Goal: Task Accomplishment & Management: Manage account settings

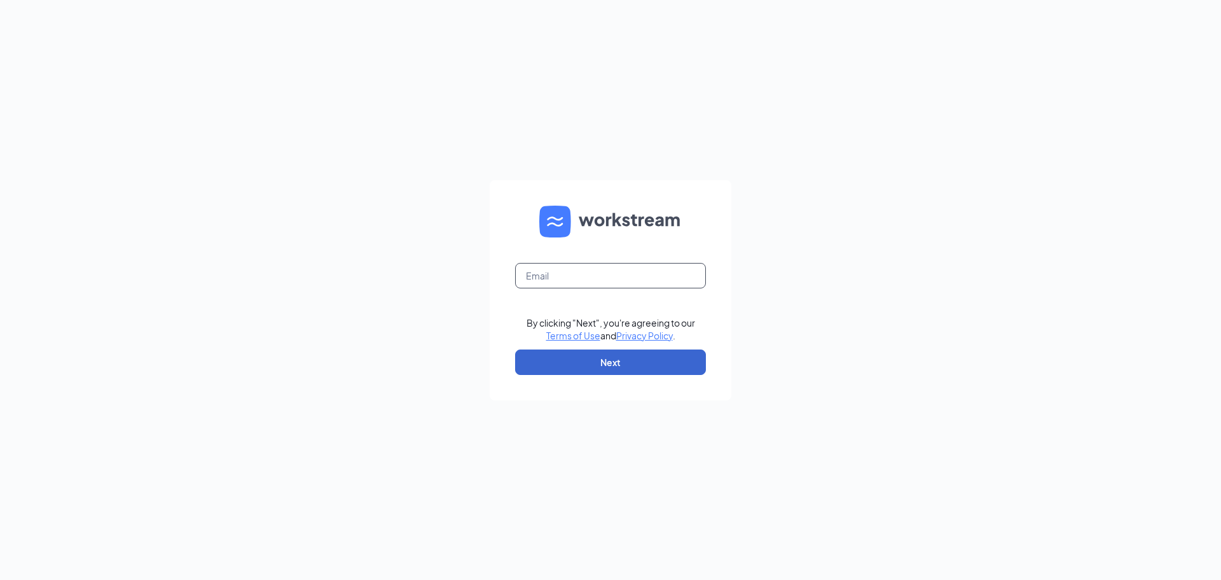
type input "[EMAIL_ADDRESS][DOMAIN_NAME]"
click at [652, 359] on button "Next" at bounding box center [610, 361] width 191 height 25
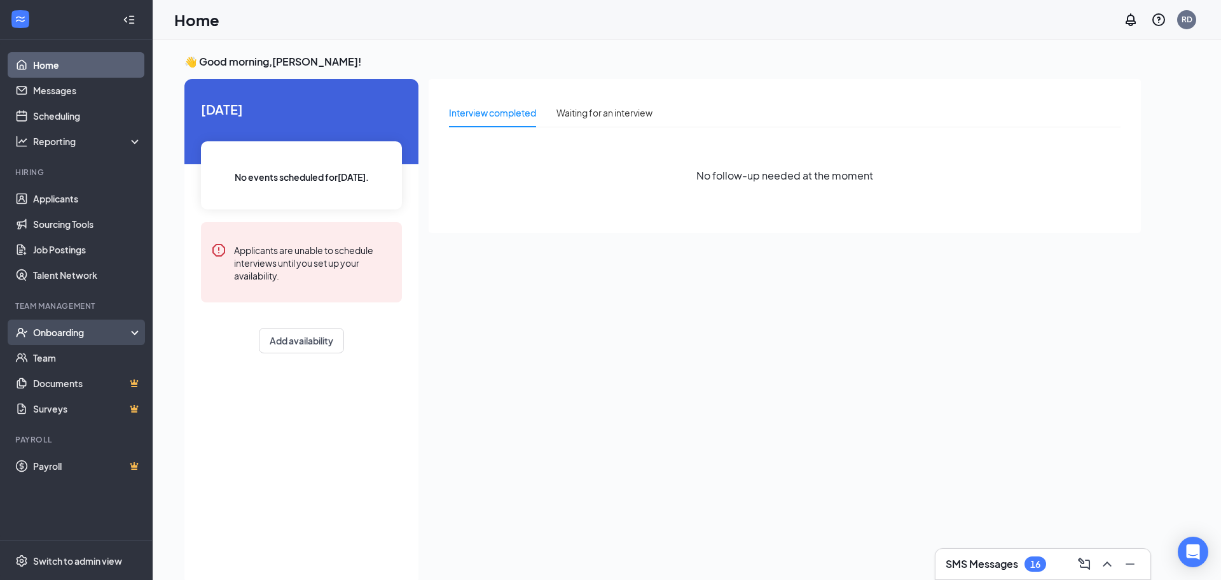
click at [96, 338] on div "Onboarding" at bounding box center [82, 332] width 98 height 13
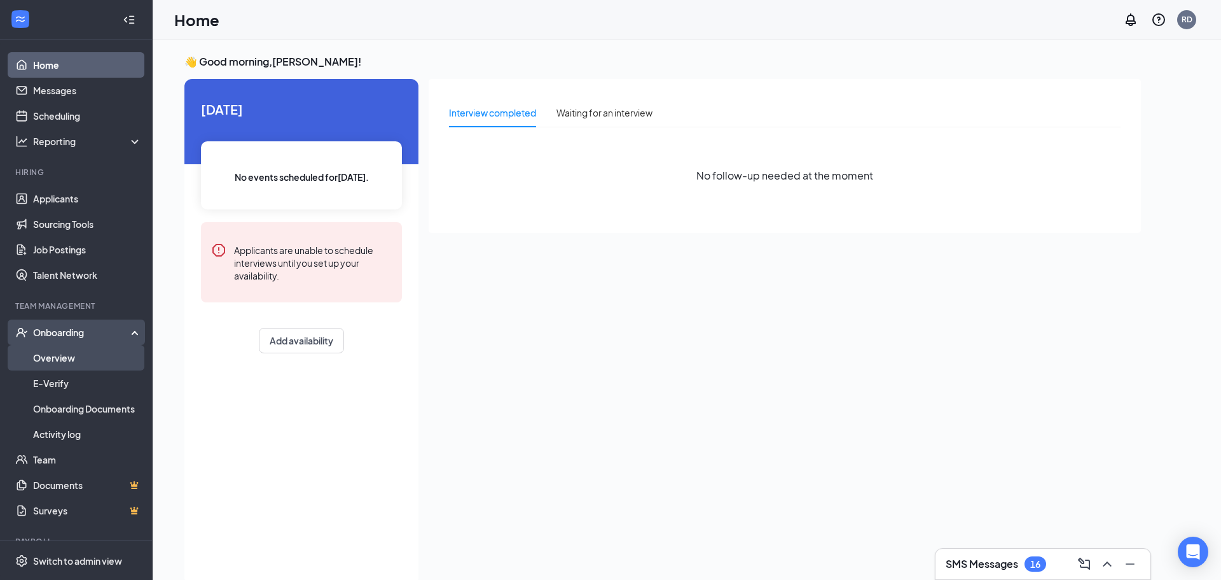
click at [68, 364] on link "Overview" at bounding box center [87, 357] width 109 height 25
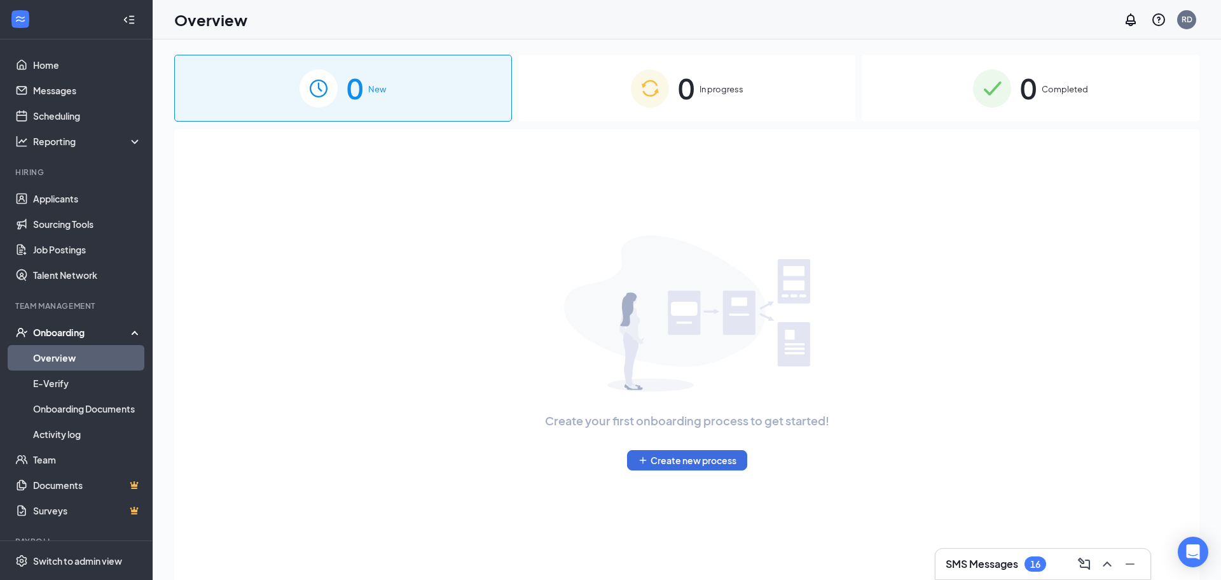
click at [1059, 104] on div "0 Completed" at bounding box center [1031, 88] width 338 height 67
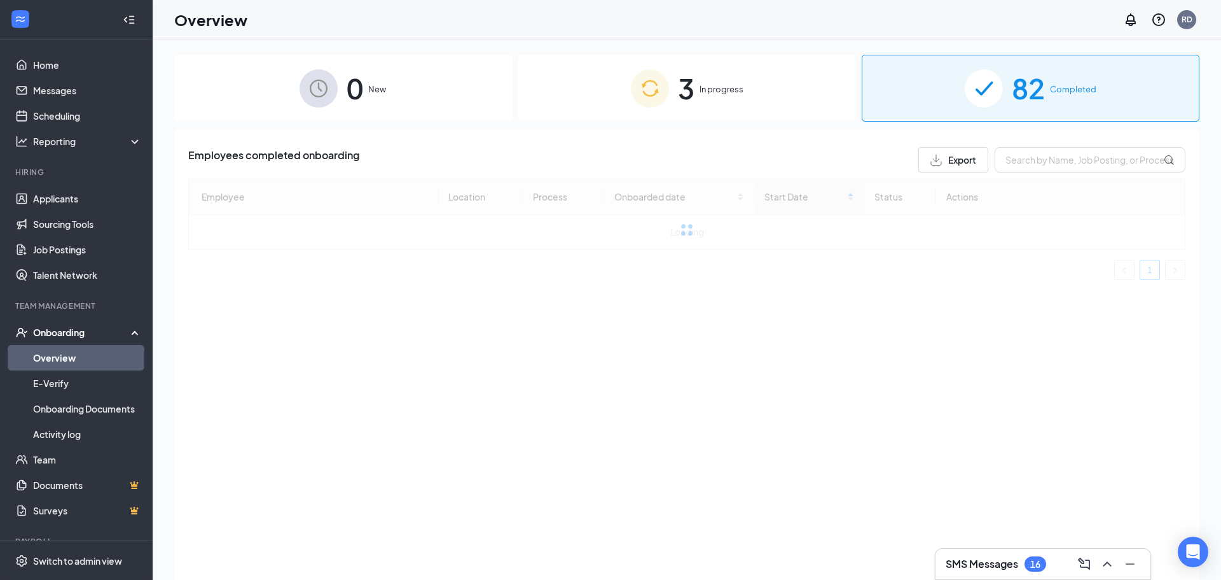
click at [807, 201] on div at bounding box center [686, 229] width 997 height 101
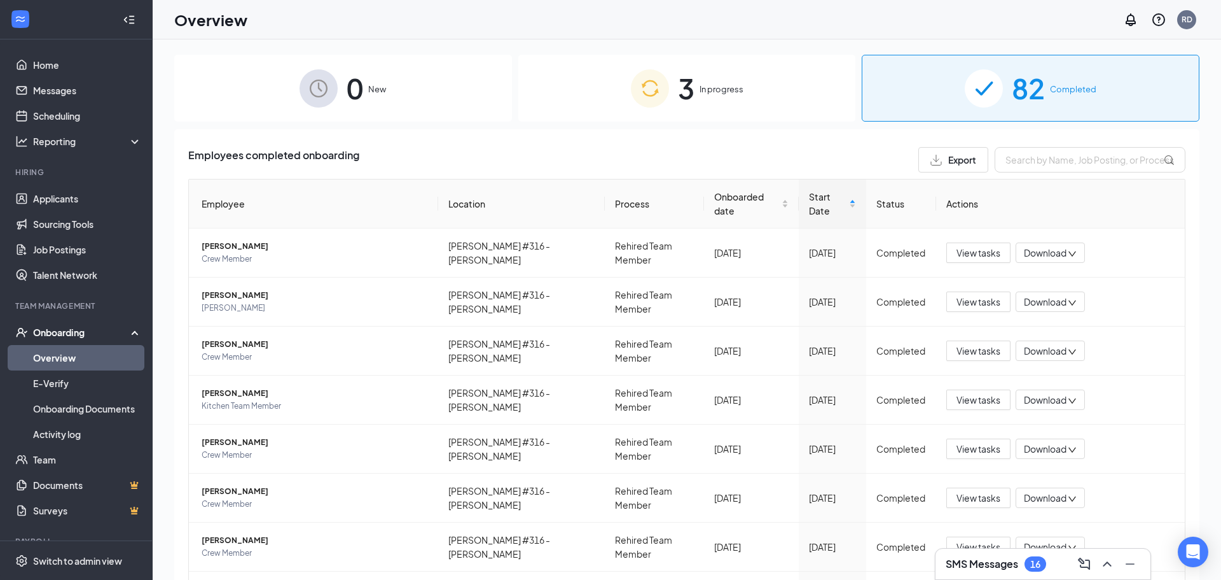
click at [809, 201] on span "Start Date" at bounding box center [828, 204] width 38 height 28
click at [230, 289] on span "Teagan A Auld" at bounding box center [315, 295] width 226 height 13
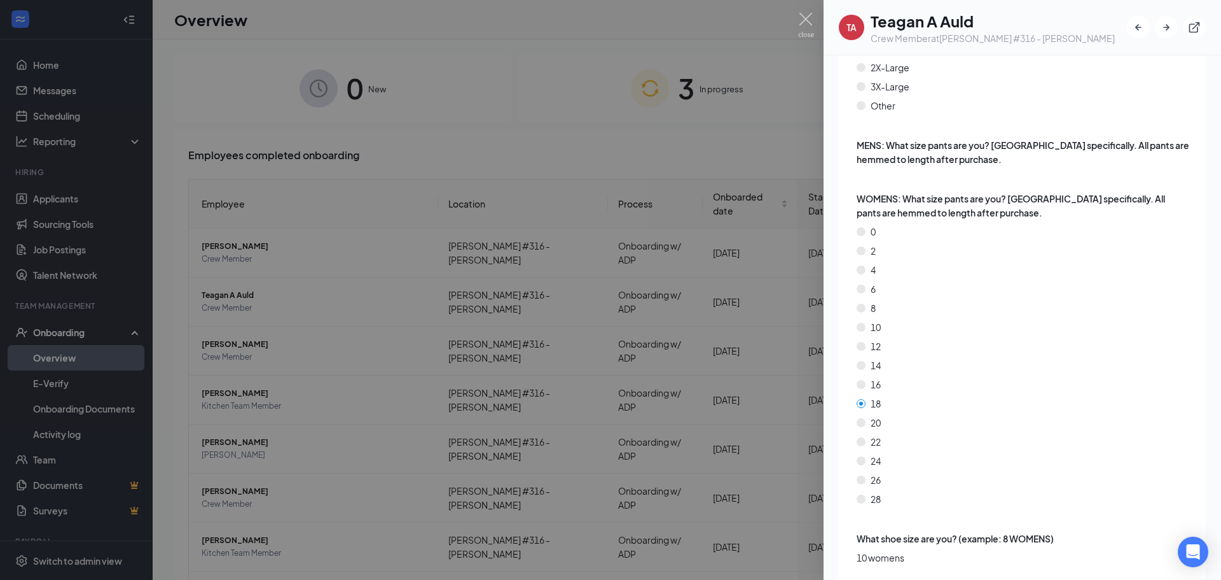
scroll to position [3478, 0]
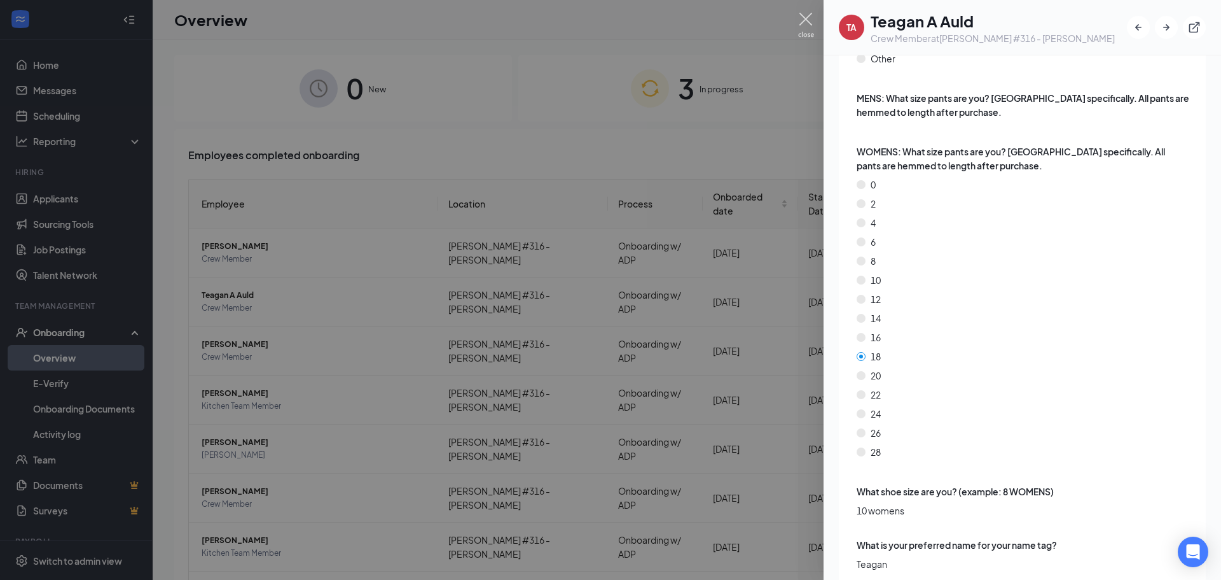
click at [806, 24] on img at bounding box center [806, 25] width 16 height 25
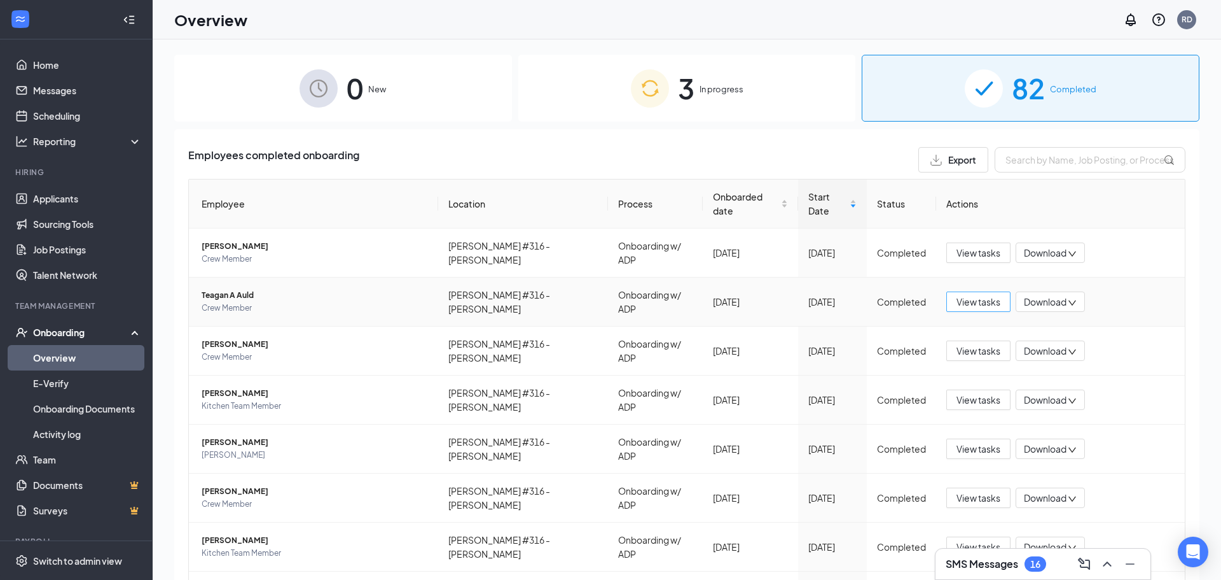
click at [956, 292] on button "View tasks" at bounding box center [979, 301] width 64 height 20
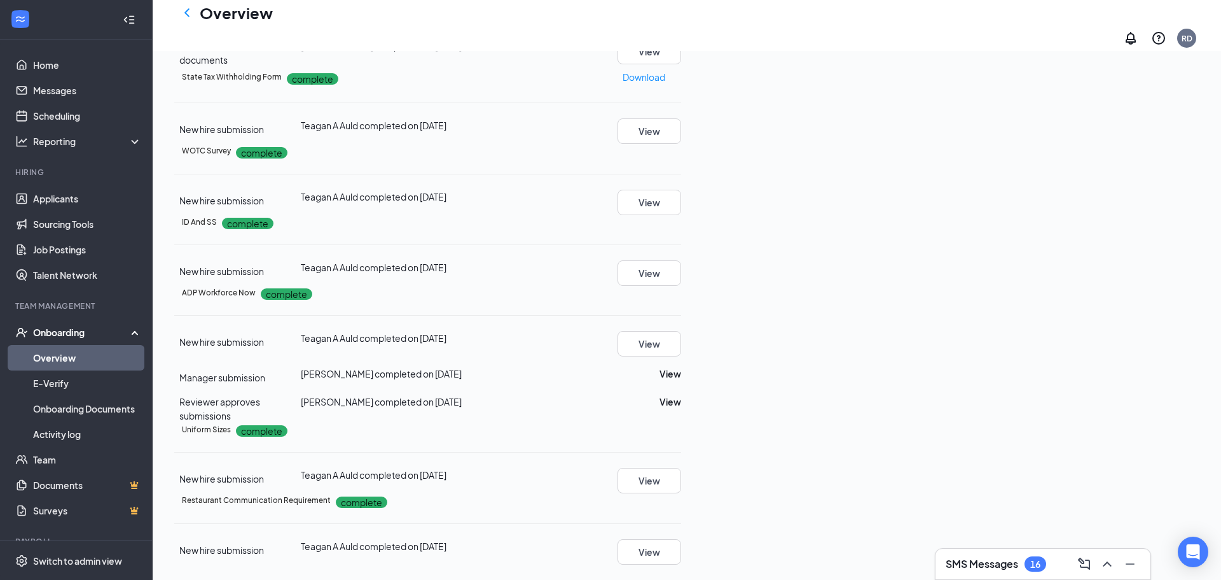
scroll to position [1562, 0]
click at [681, 366] on button "View" at bounding box center [671, 373] width 22 height 14
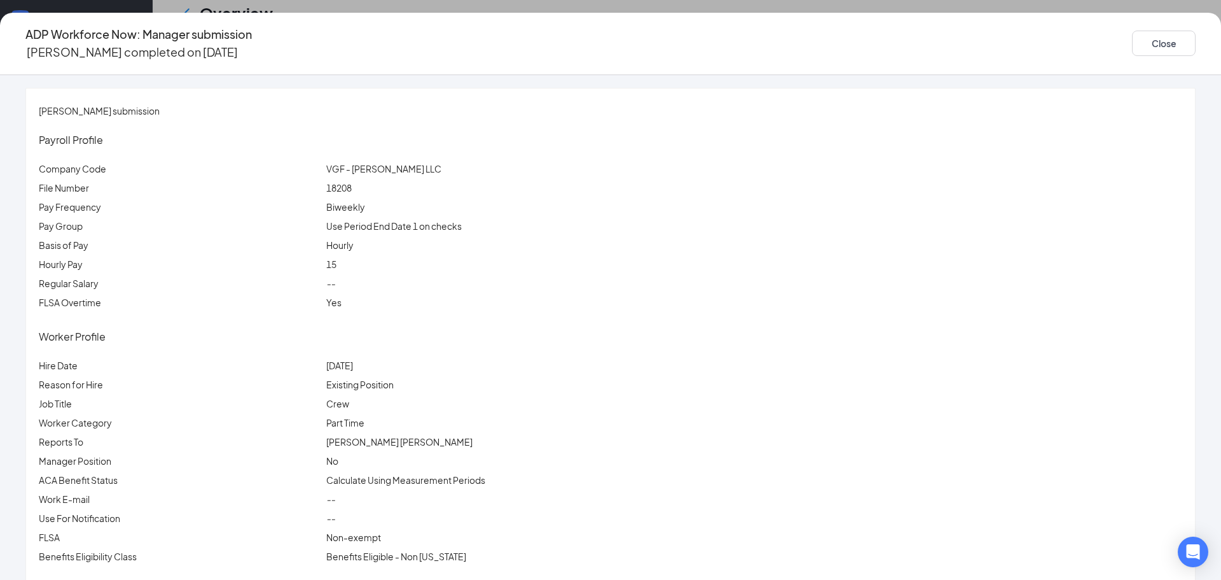
click at [352, 191] on span "18208" at bounding box center [338, 187] width 25 height 11
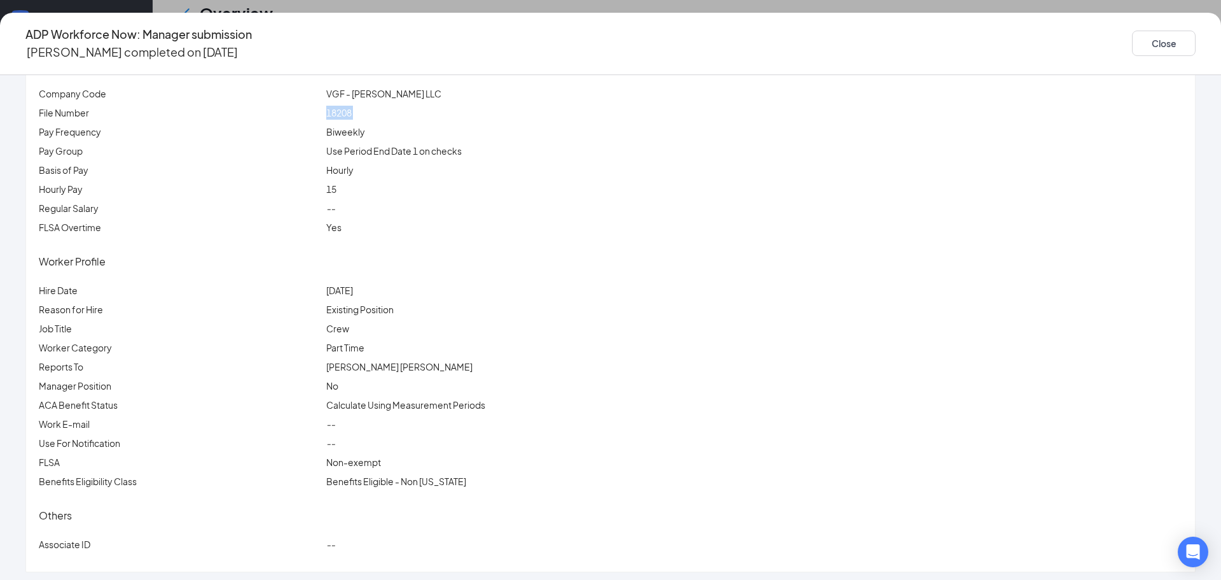
scroll to position [0, 0]
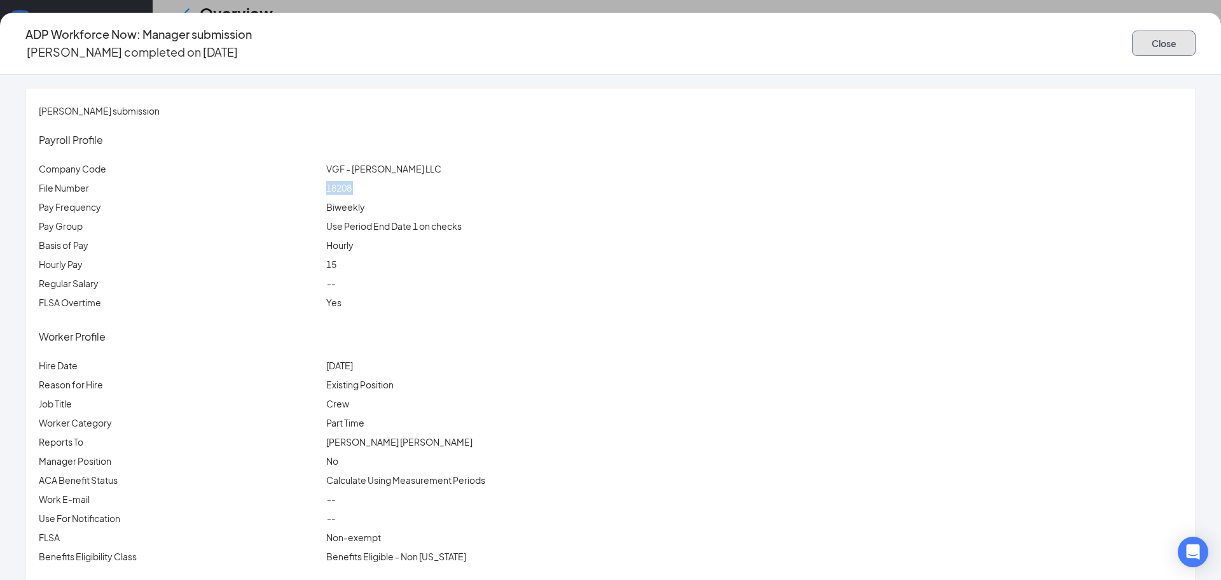
click at [1132, 39] on button "Close" at bounding box center [1164, 43] width 64 height 25
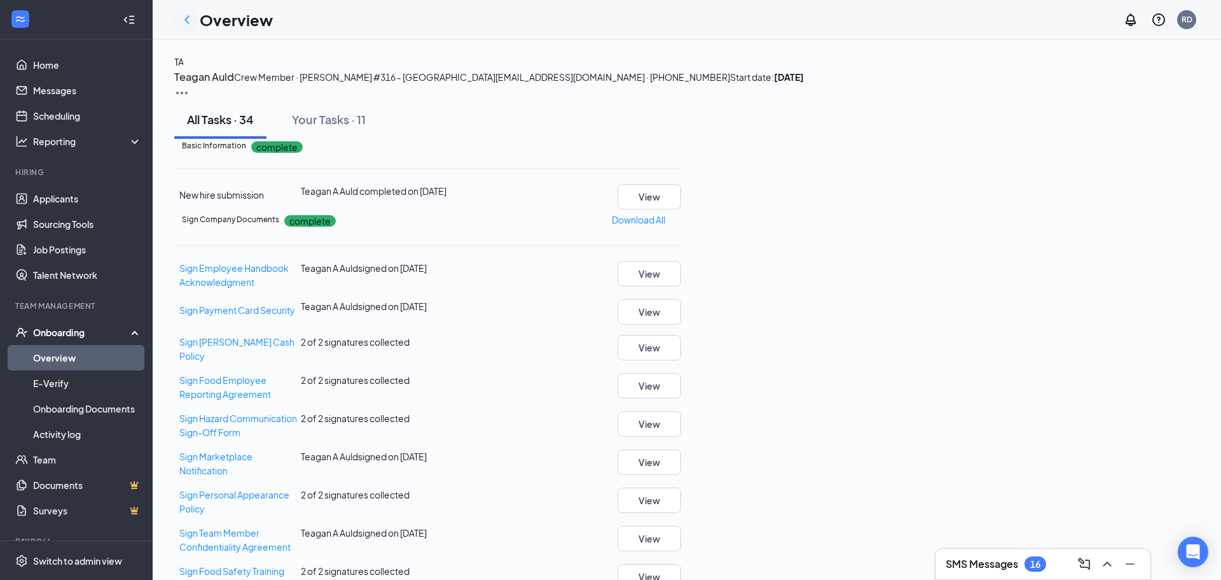
click at [184, 20] on icon "ChevronLeft" at bounding box center [186, 19] width 15 height 15
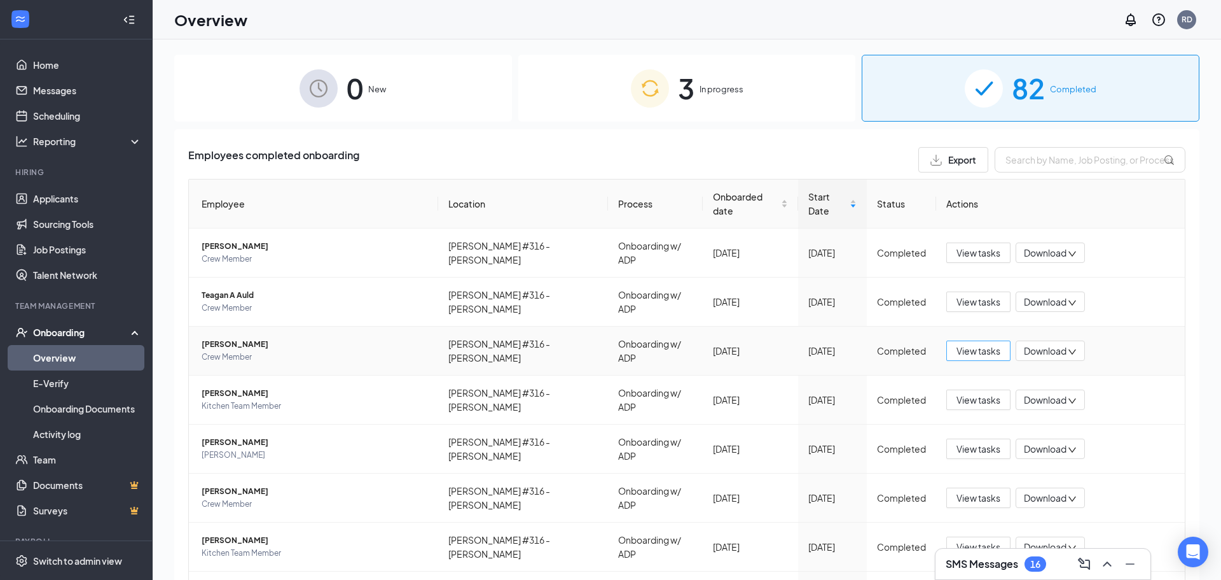
click at [975, 340] on button "View tasks" at bounding box center [979, 350] width 64 height 20
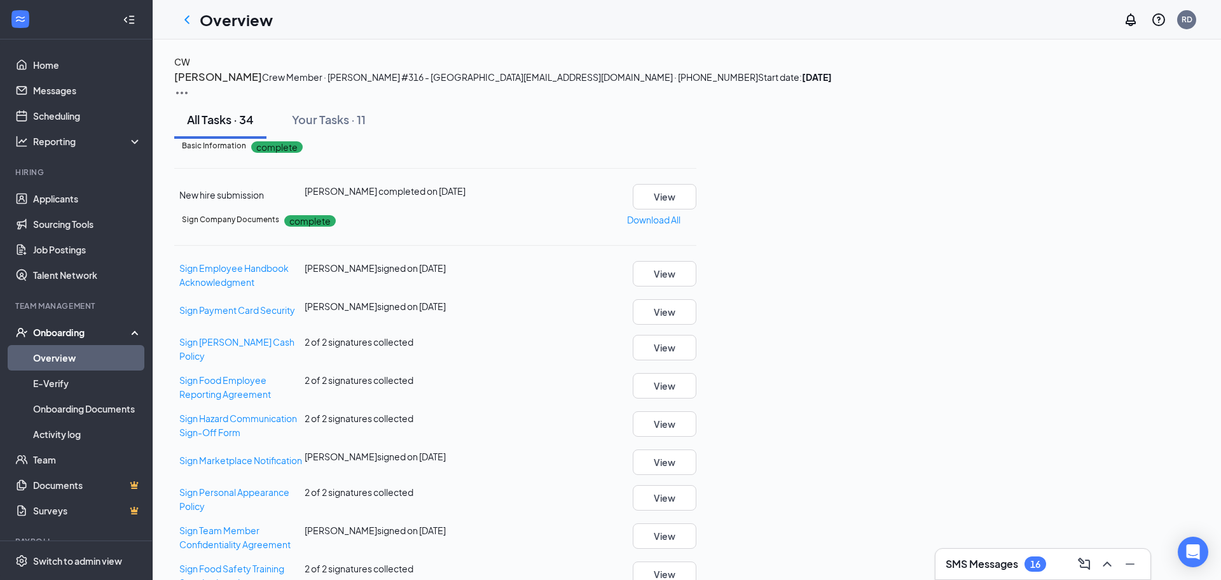
scroll to position [1562, 0]
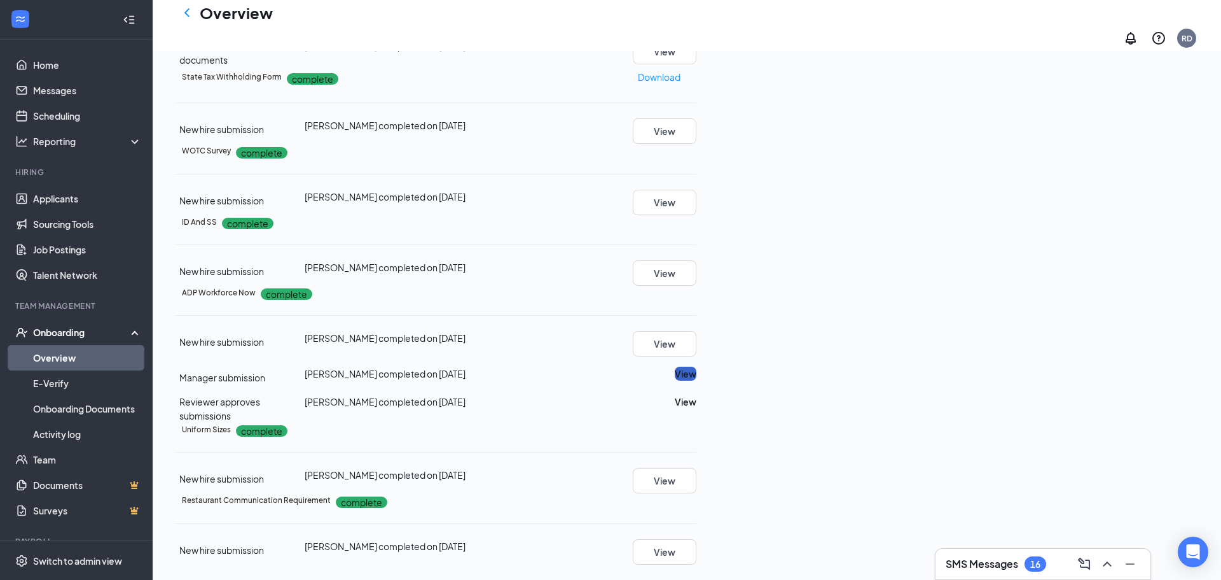
click at [697, 366] on button "View" at bounding box center [686, 373] width 22 height 14
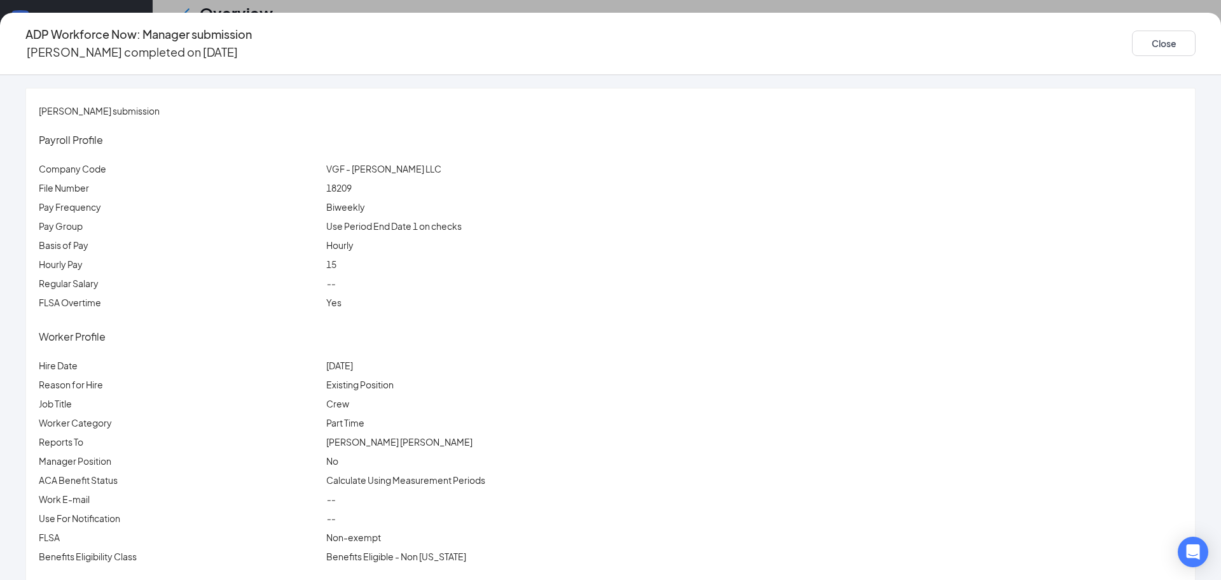
scroll to position [75, 0]
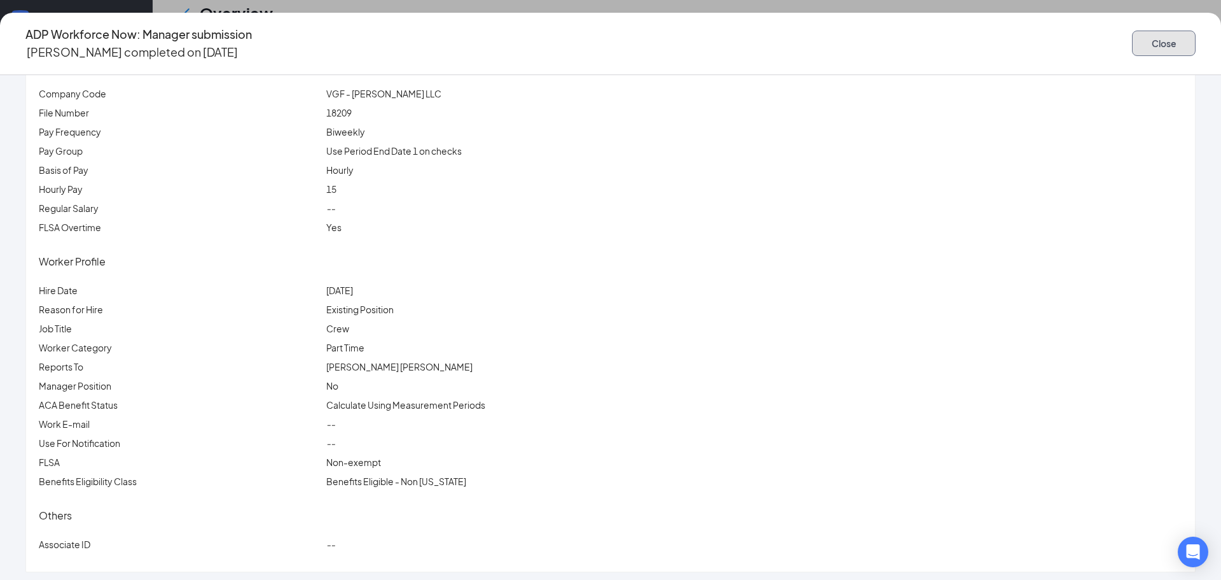
click at [1132, 39] on button "Close" at bounding box center [1164, 43] width 64 height 25
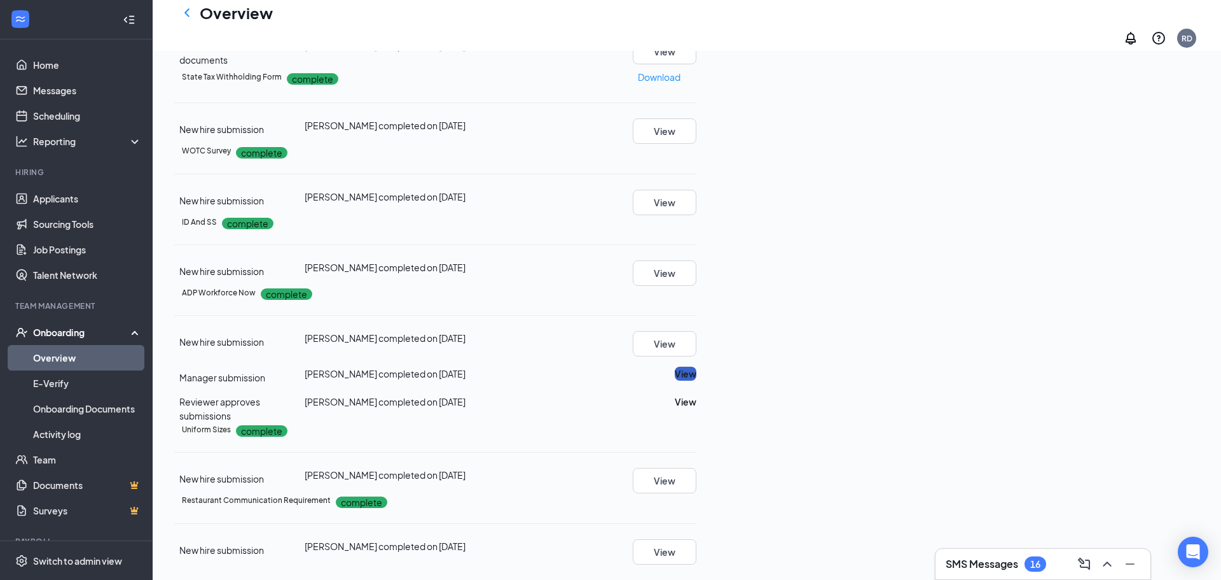
scroll to position [0, 0]
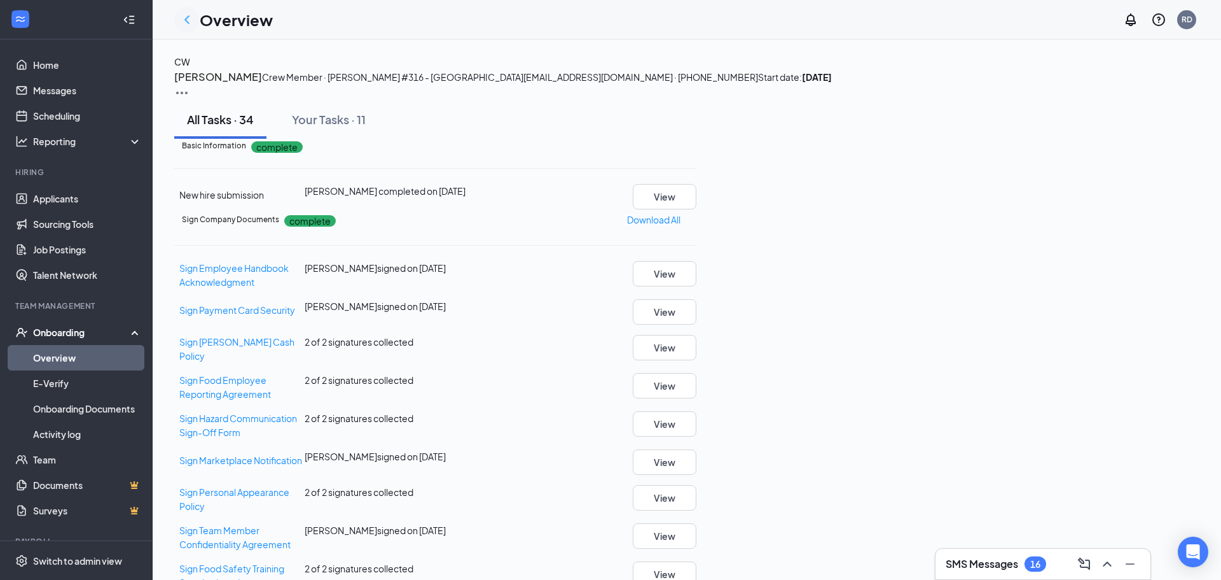
click at [193, 14] on icon "ChevronLeft" at bounding box center [186, 19] width 15 height 15
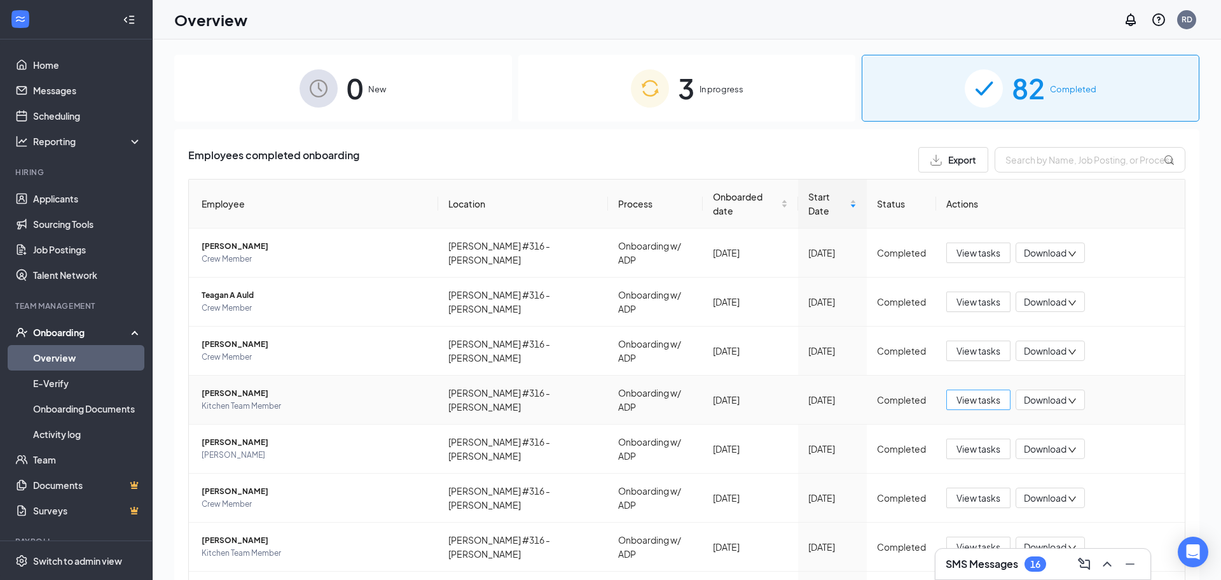
click at [979, 392] on span "View tasks" at bounding box center [979, 399] width 44 height 14
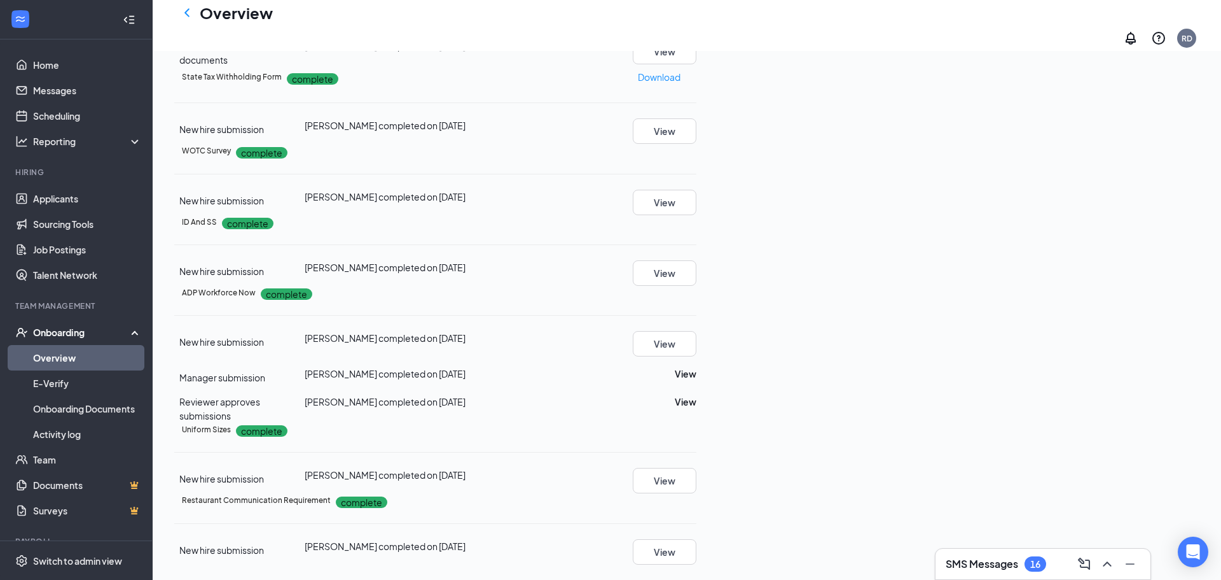
scroll to position [1562, 0]
click at [697, 366] on button "View" at bounding box center [686, 373] width 22 height 14
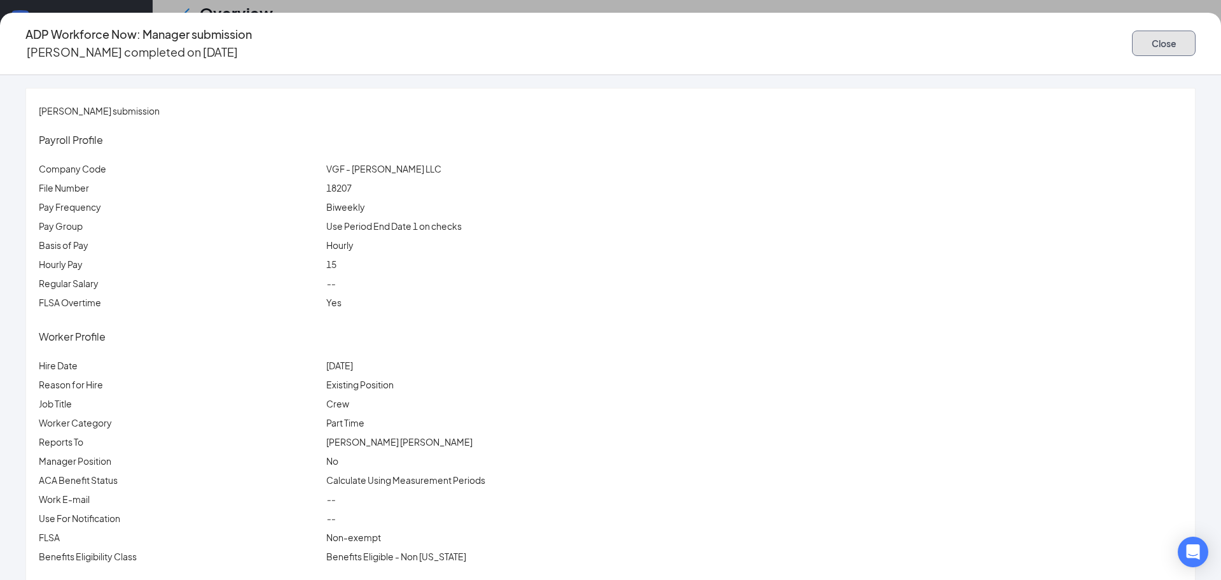
click at [1132, 33] on button "Close" at bounding box center [1164, 43] width 64 height 25
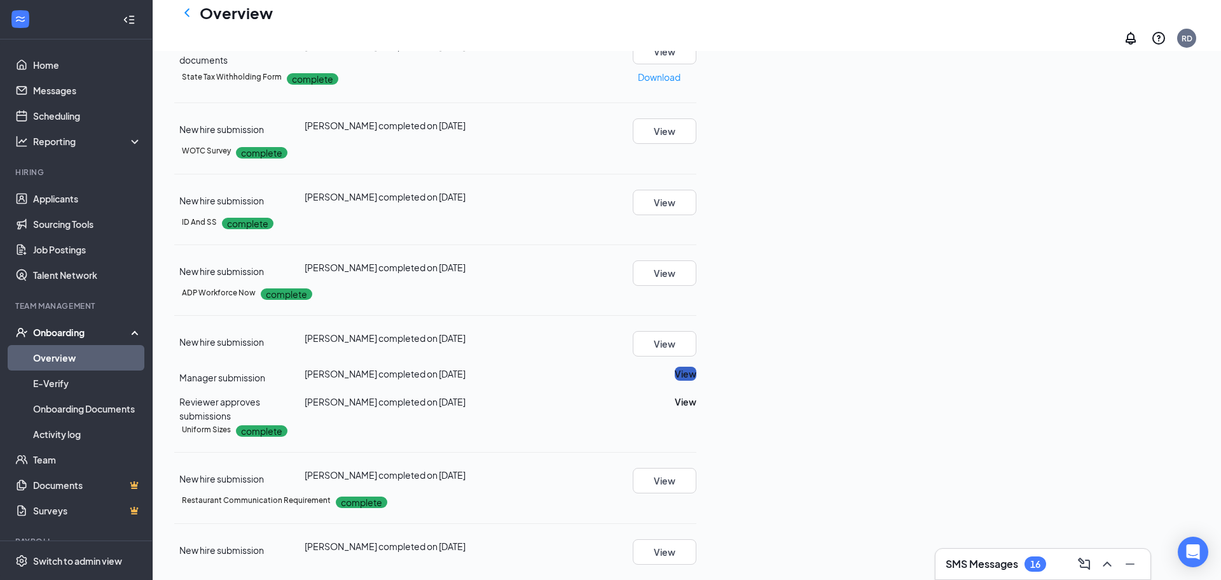
scroll to position [0, 0]
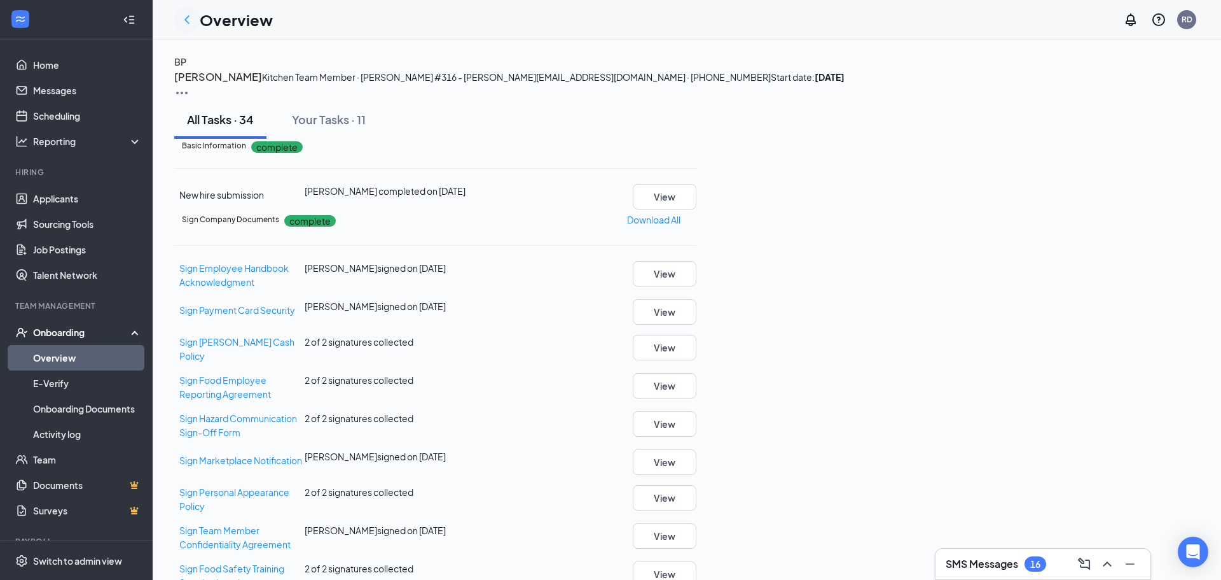
click at [186, 15] on icon "ChevronLeft" at bounding box center [186, 19] width 15 height 15
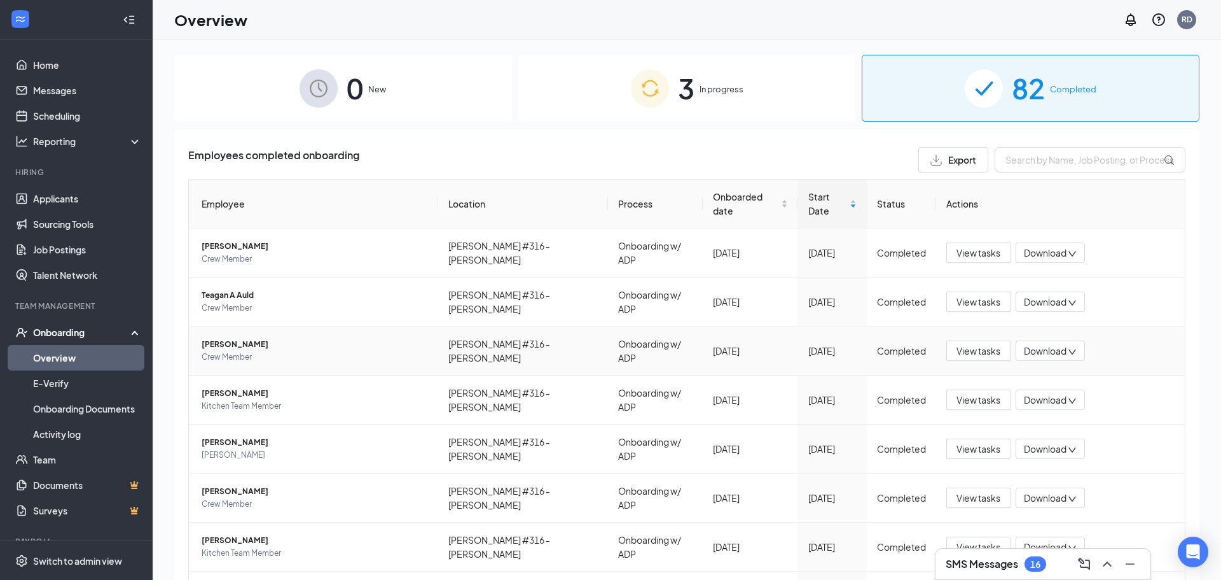
scroll to position [92, 0]
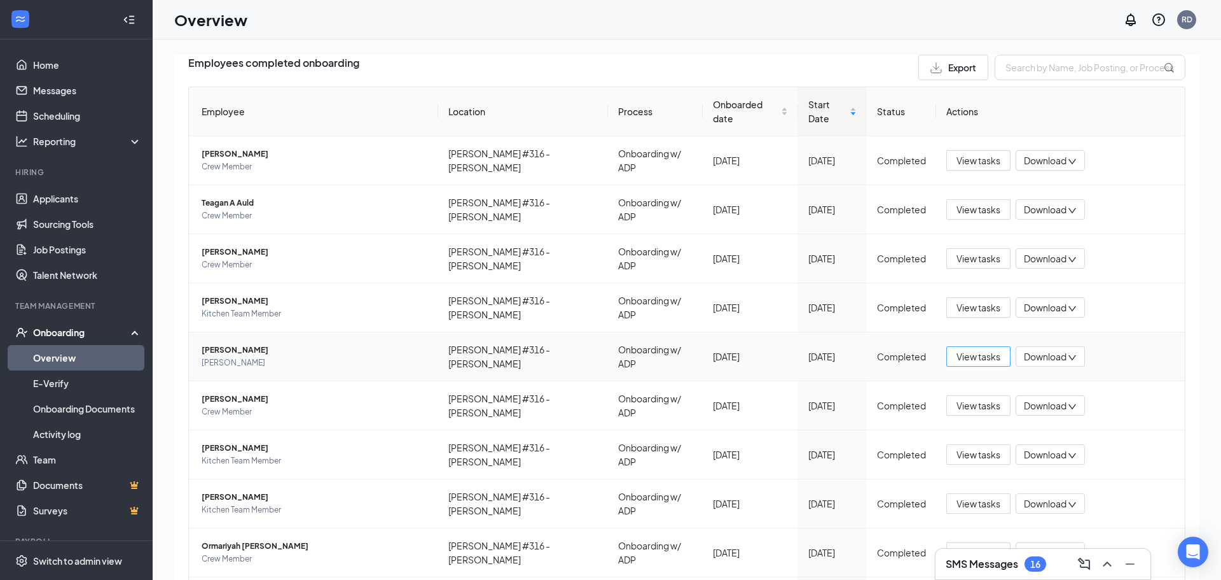
click at [978, 349] on span "View tasks" at bounding box center [979, 356] width 44 height 14
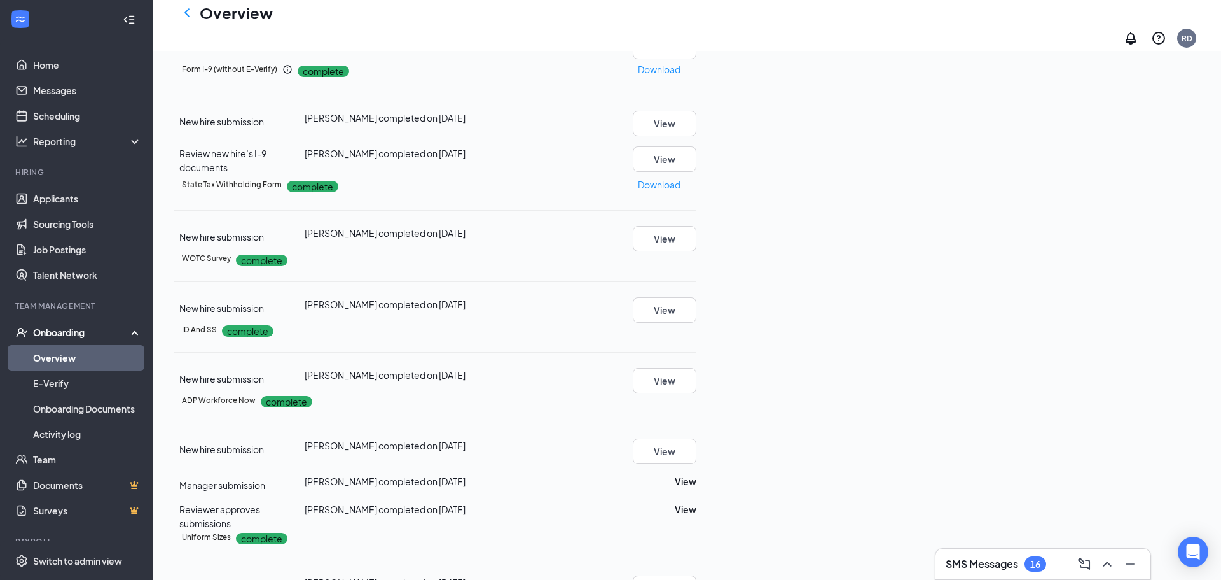
scroll to position [1562, 0]
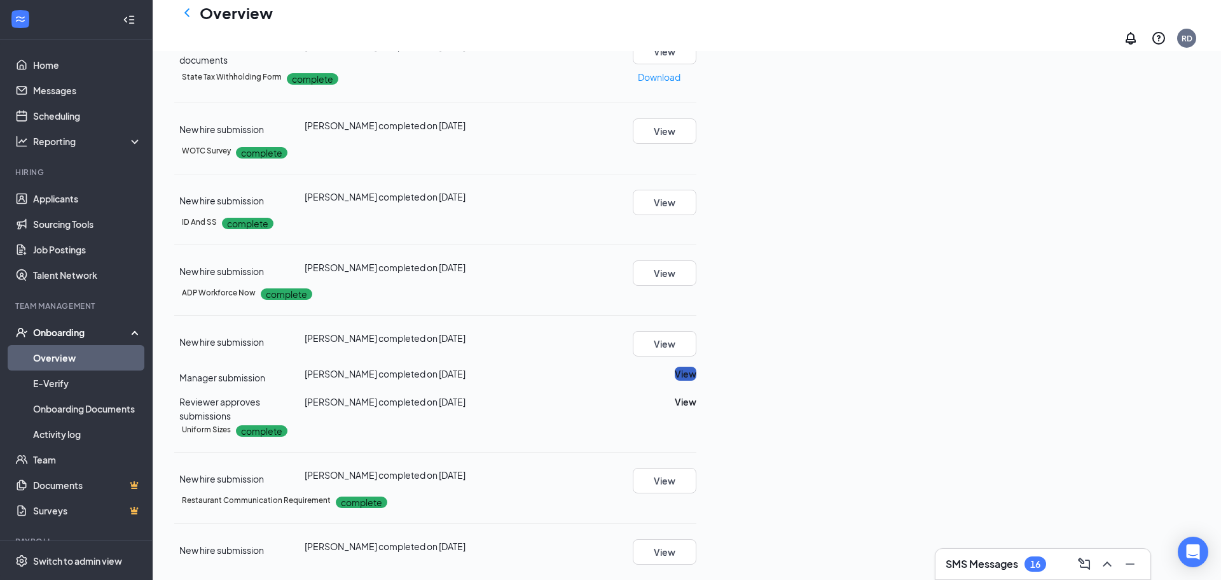
click at [697, 366] on button "View" at bounding box center [686, 373] width 22 height 14
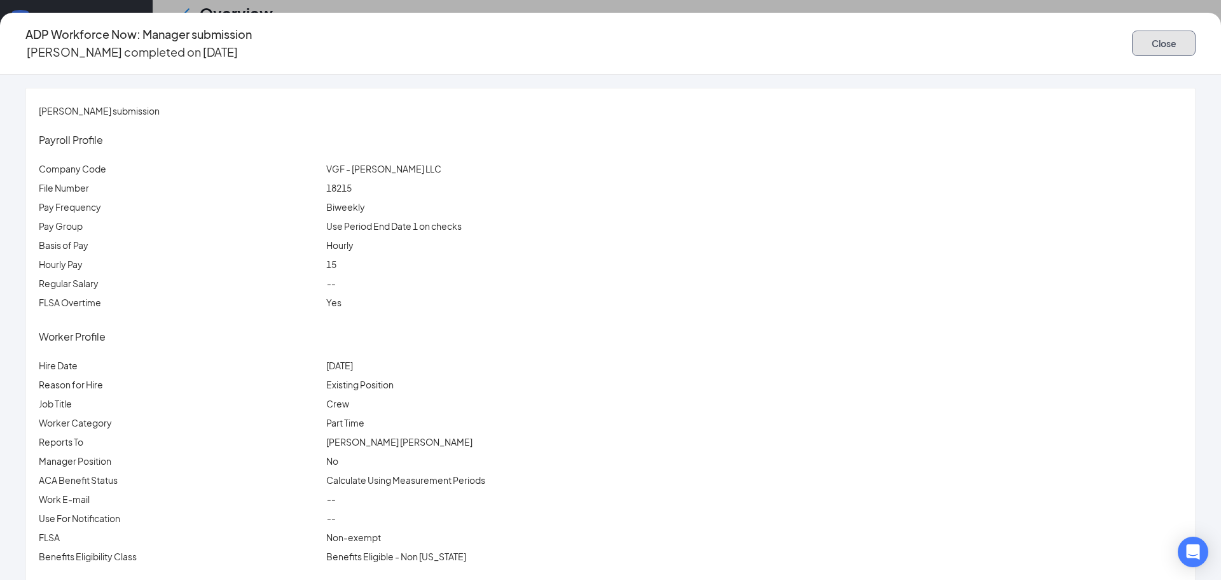
click at [1132, 41] on button "Close" at bounding box center [1164, 43] width 64 height 25
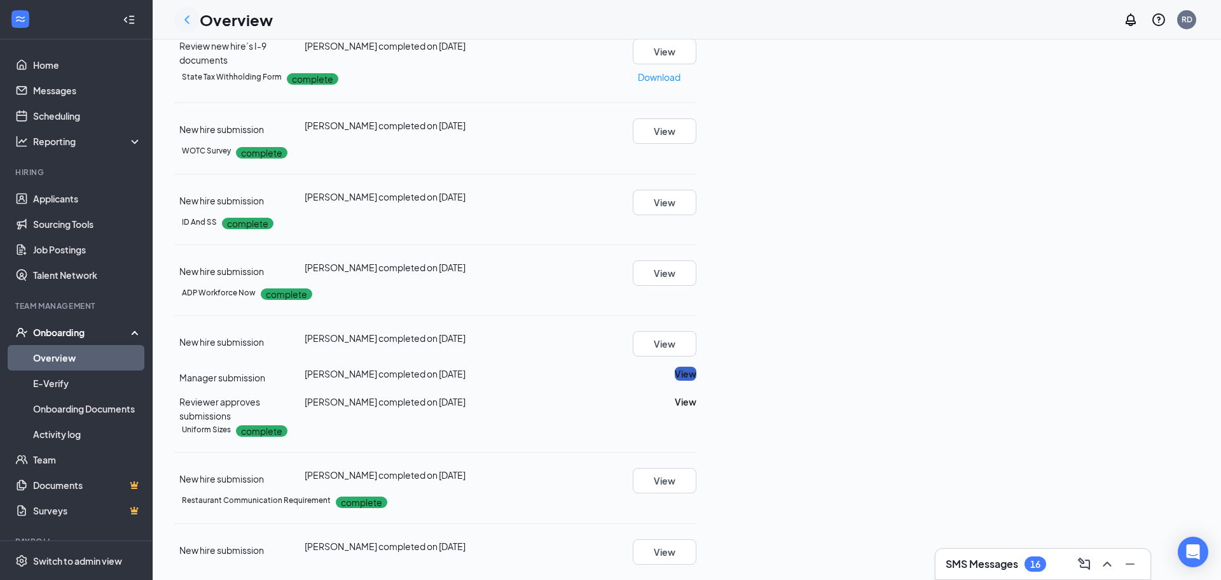
scroll to position [0, 0]
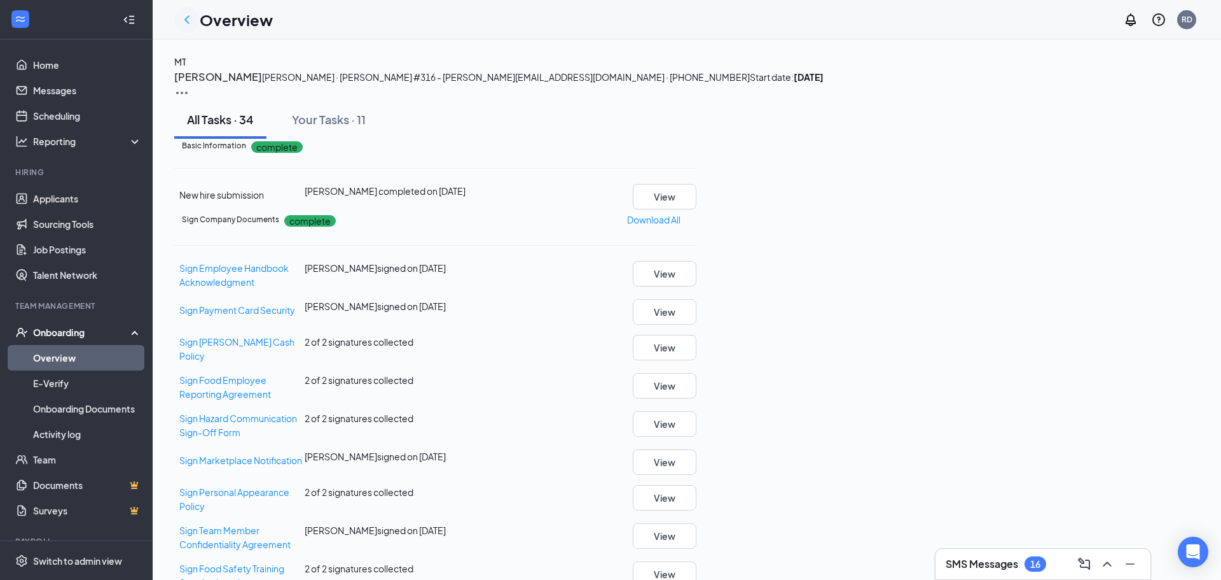
click at [181, 20] on icon "ChevronLeft" at bounding box center [186, 19] width 15 height 15
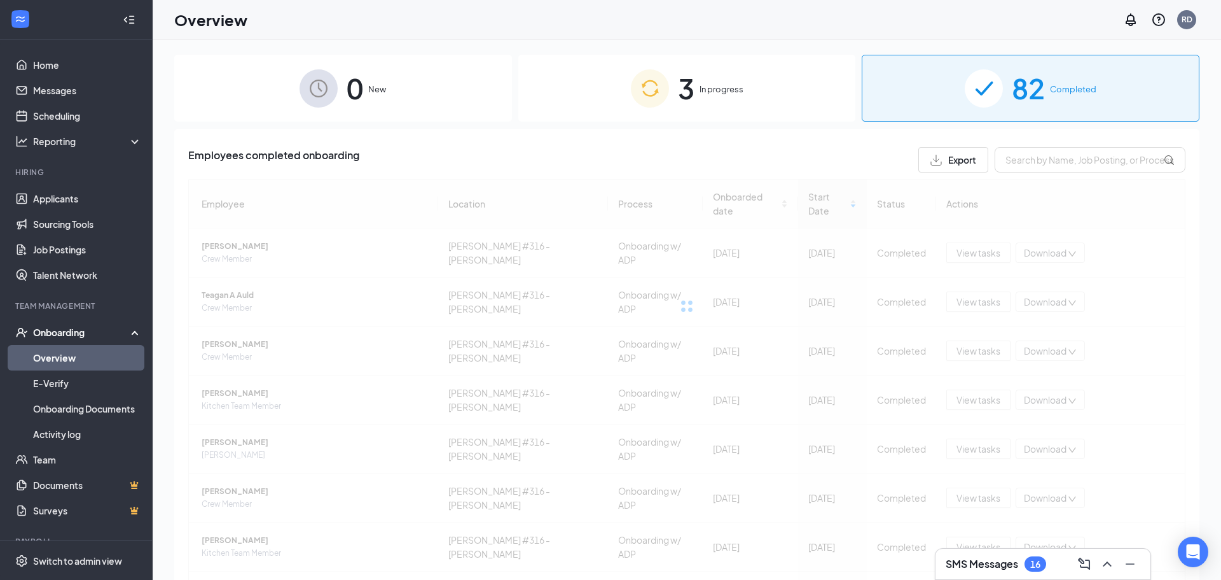
click at [989, 474] on div "Employee Location Process Onboarded date Start Date Status Actions Zachery R Sm…" at bounding box center [686, 464] width 997 height 570
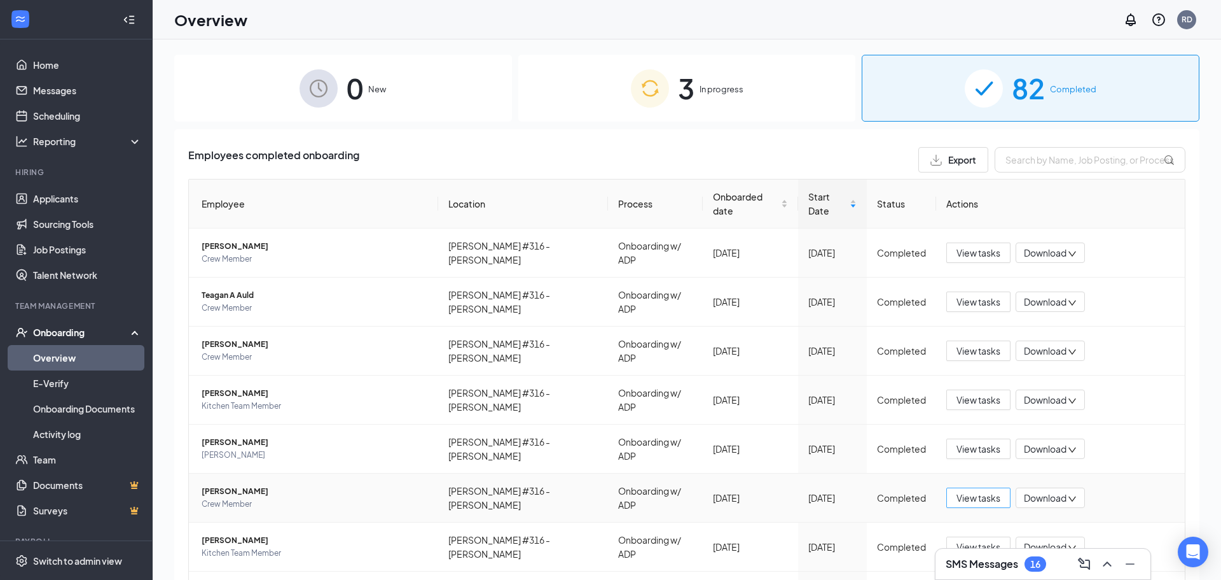
click at [989, 490] on span "View tasks" at bounding box center [979, 497] width 44 height 14
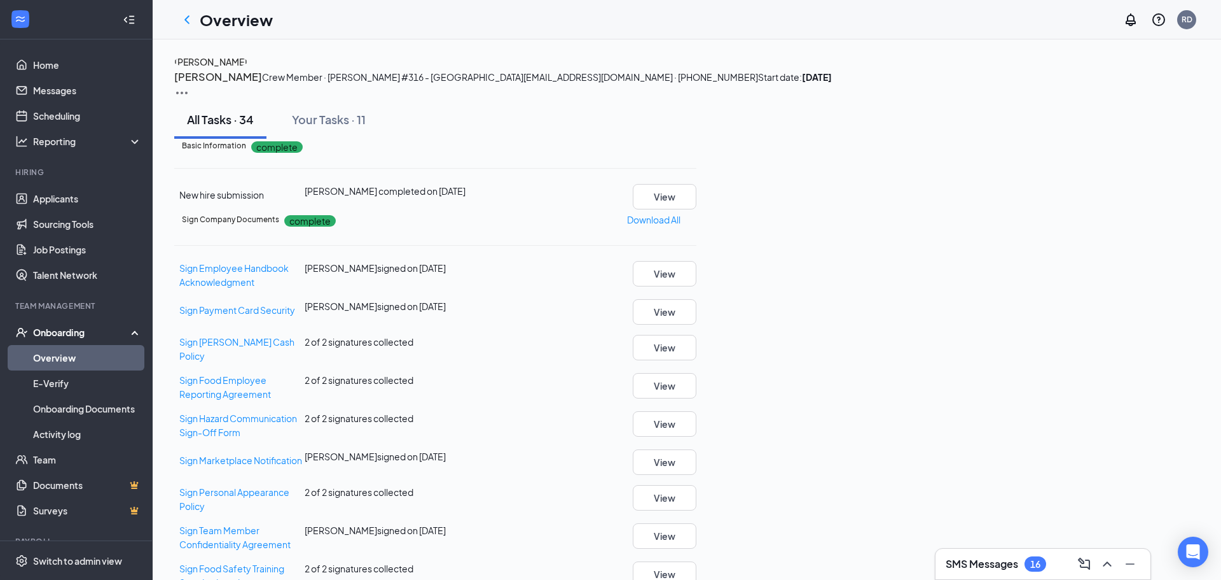
scroll to position [1562, 0]
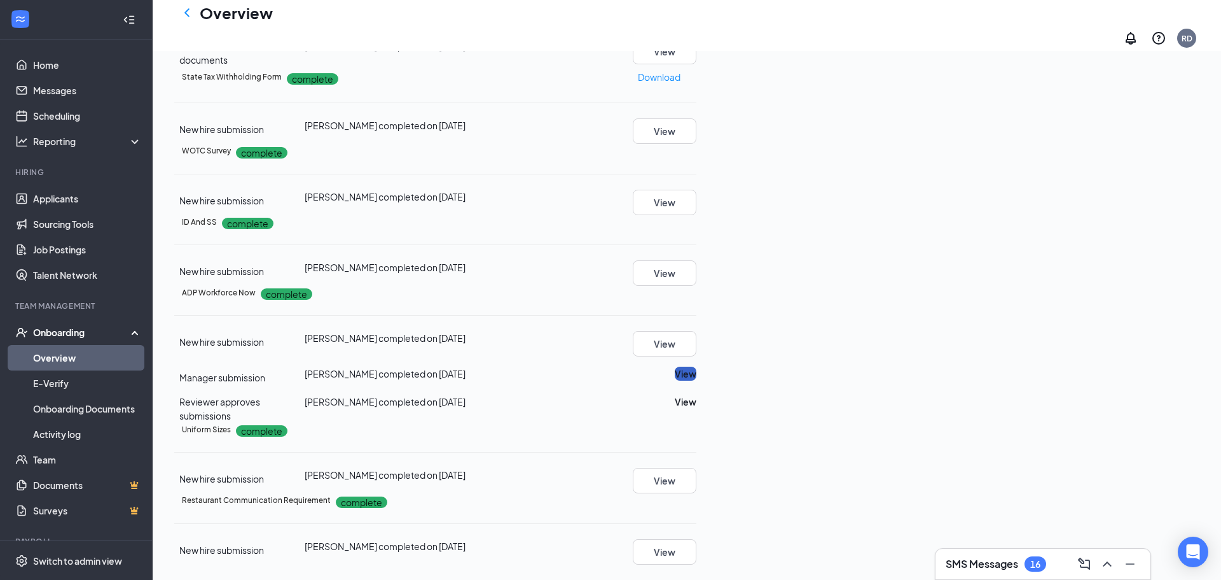
click at [697, 366] on button "View" at bounding box center [686, 373] width 22 height 14
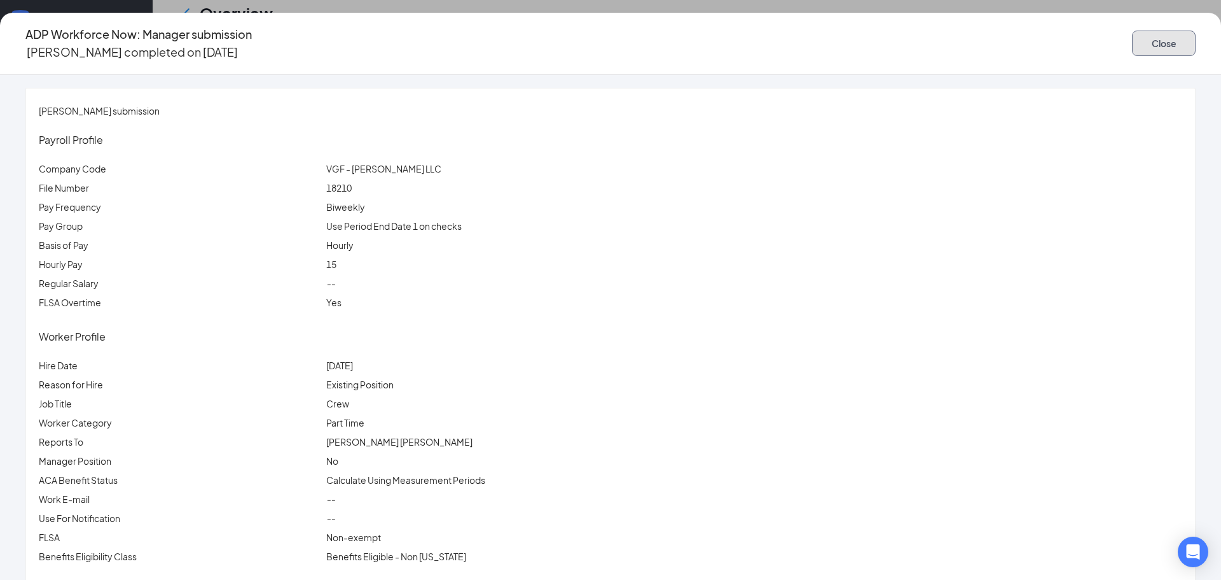
click at [1132, 32] on button "Close" at bounding box center [1164, 43] width 64 height 25
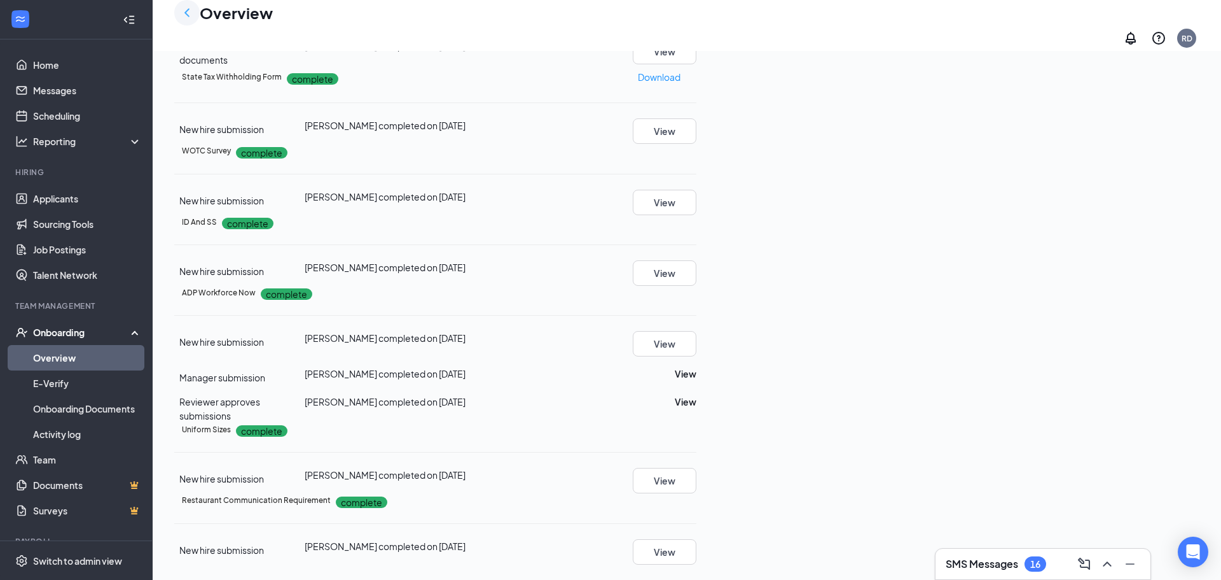
click at [184, 20] on icon "ChevronLeft" at bounding box center [186, 12] width 15 height 15
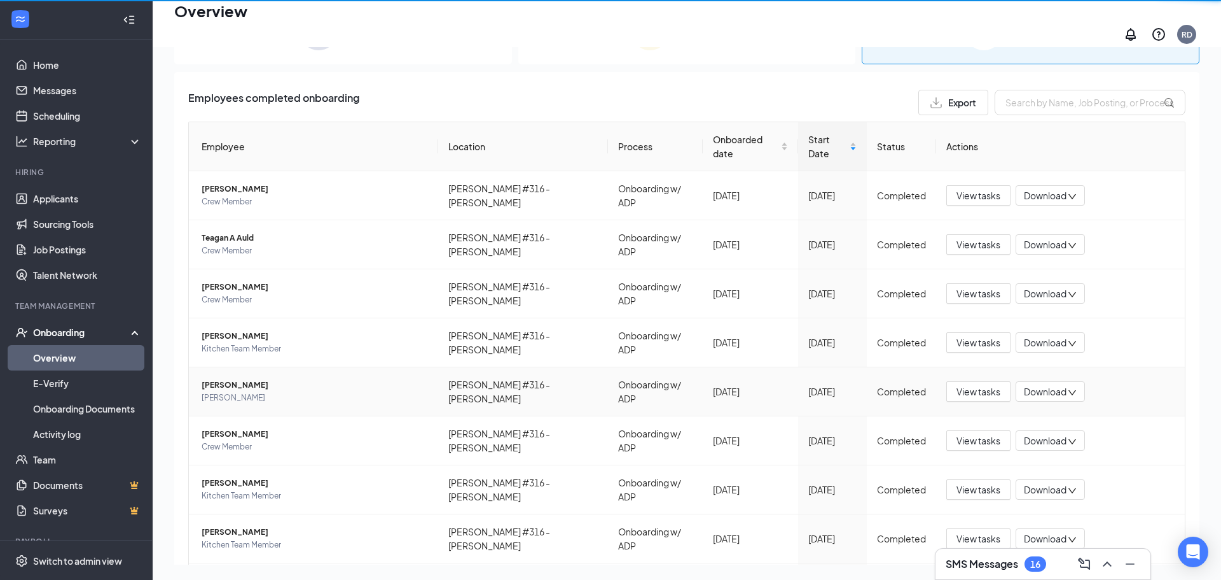
scroll to position [57, 0]
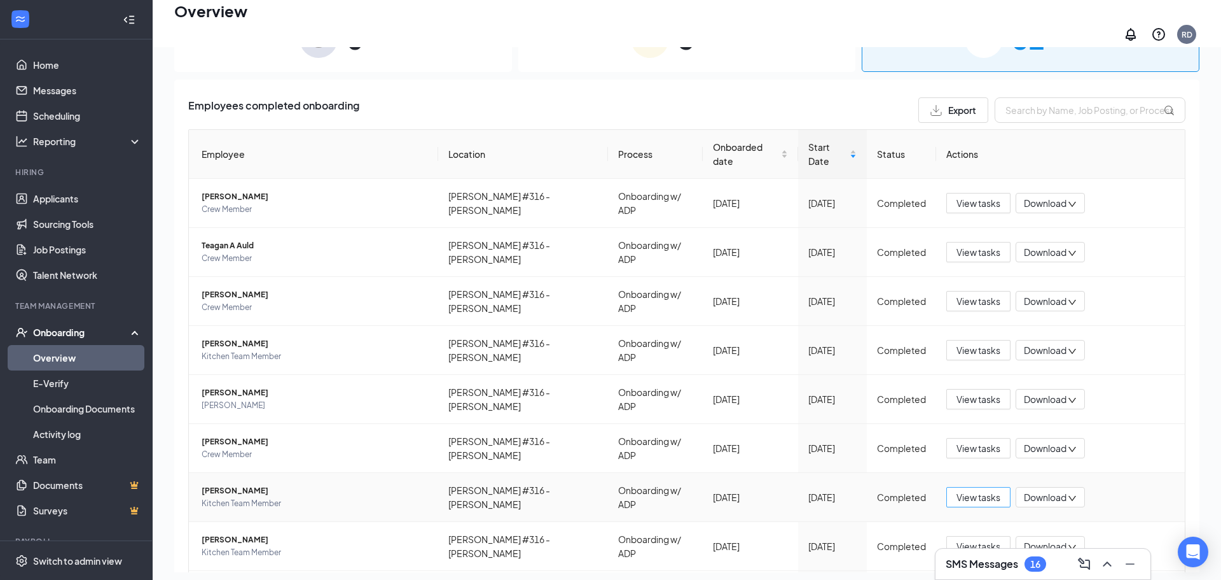
click at [994, 490] on span "View tasks" at bounding box center [979, 497] width 44 height 14
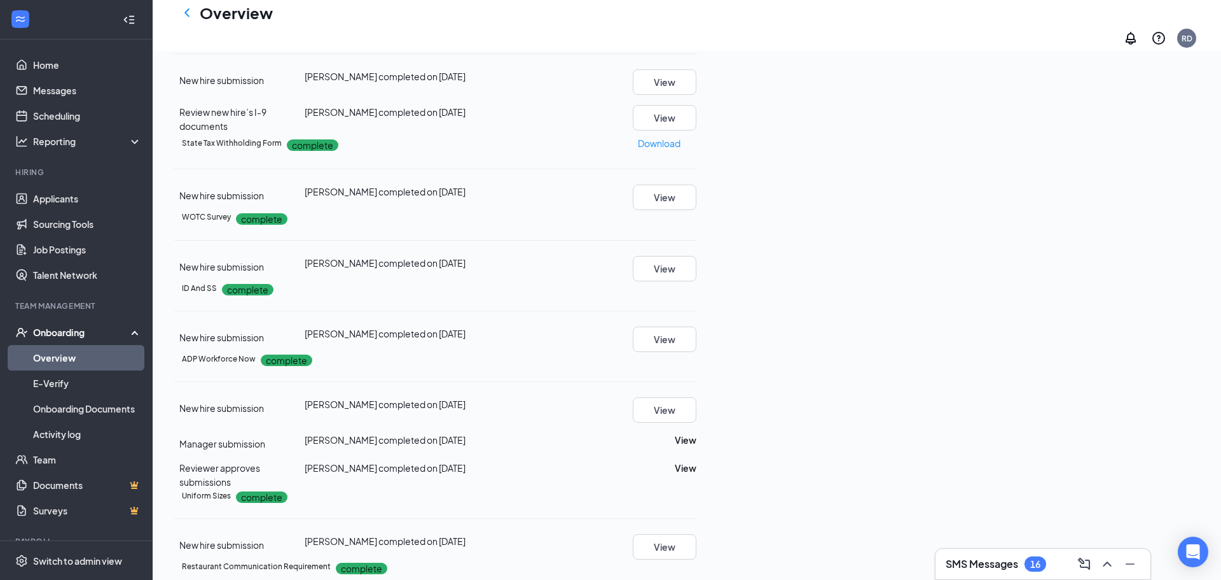
scroll to position [1562, 0]
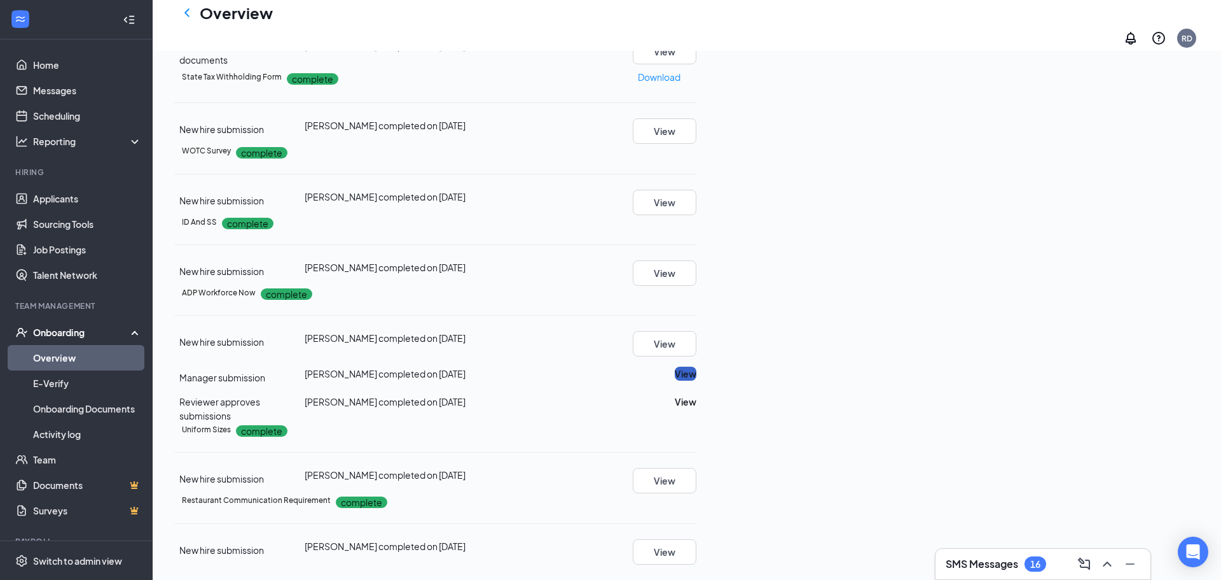
click at [697, 366] on button "View" at bounding box center [686, 373] width 22 height 14
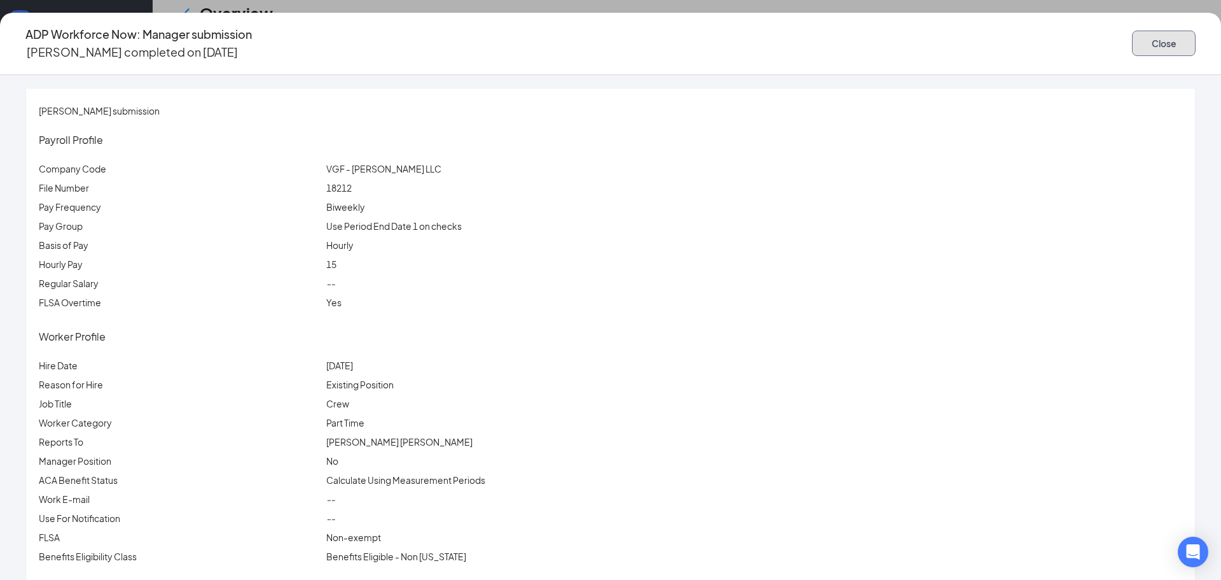
click at [1132, 36] on button "Close" at bounding box center [1164, 43] width 64 height 25
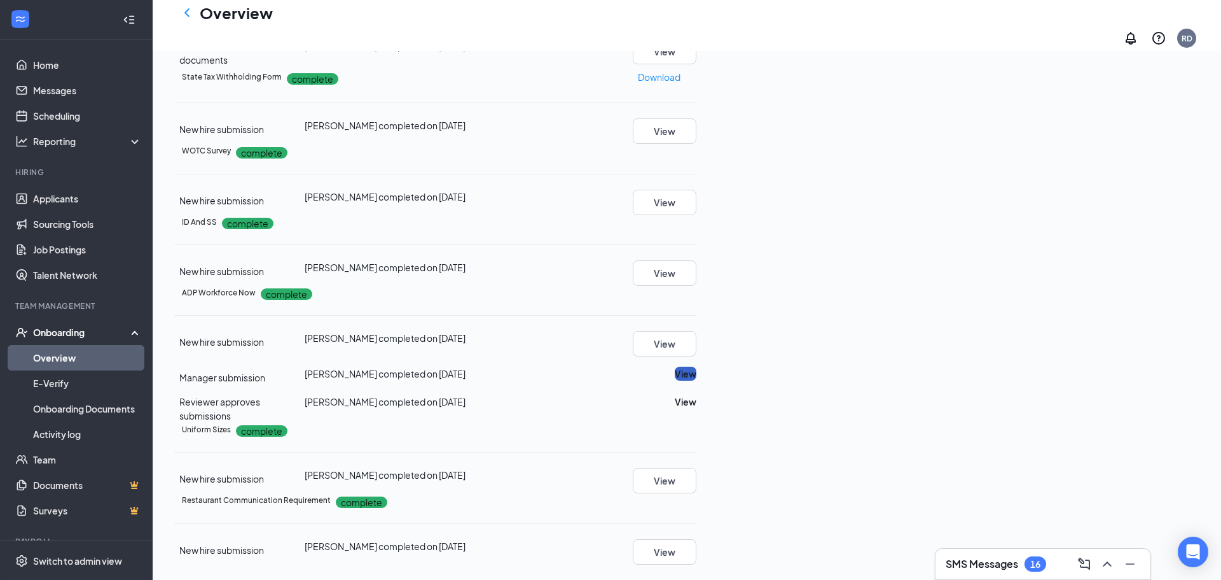
scroll to position [0, 0]
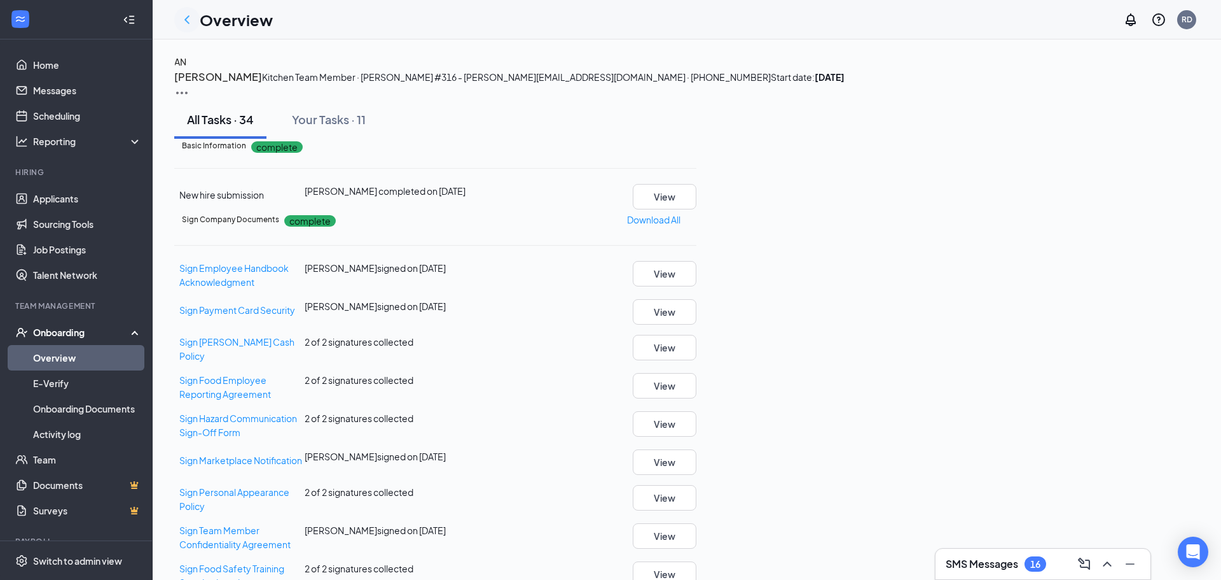
click at [191, 24] on icon "ChevronLeft" at bounding box center [186, 19] width 15 height 15
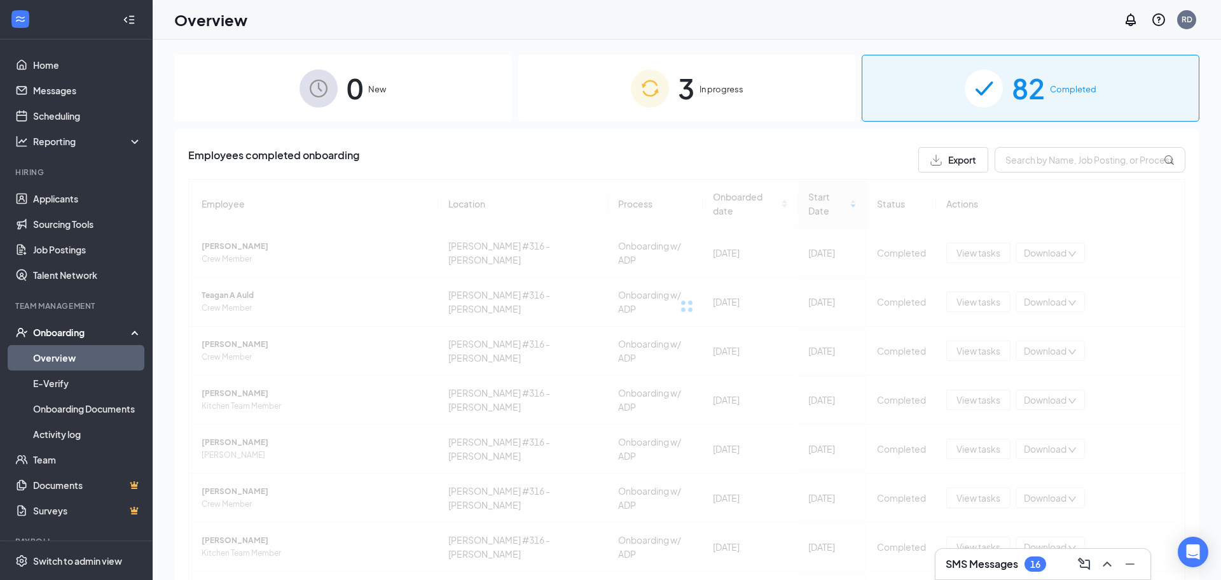
scroll to position [122, 0]
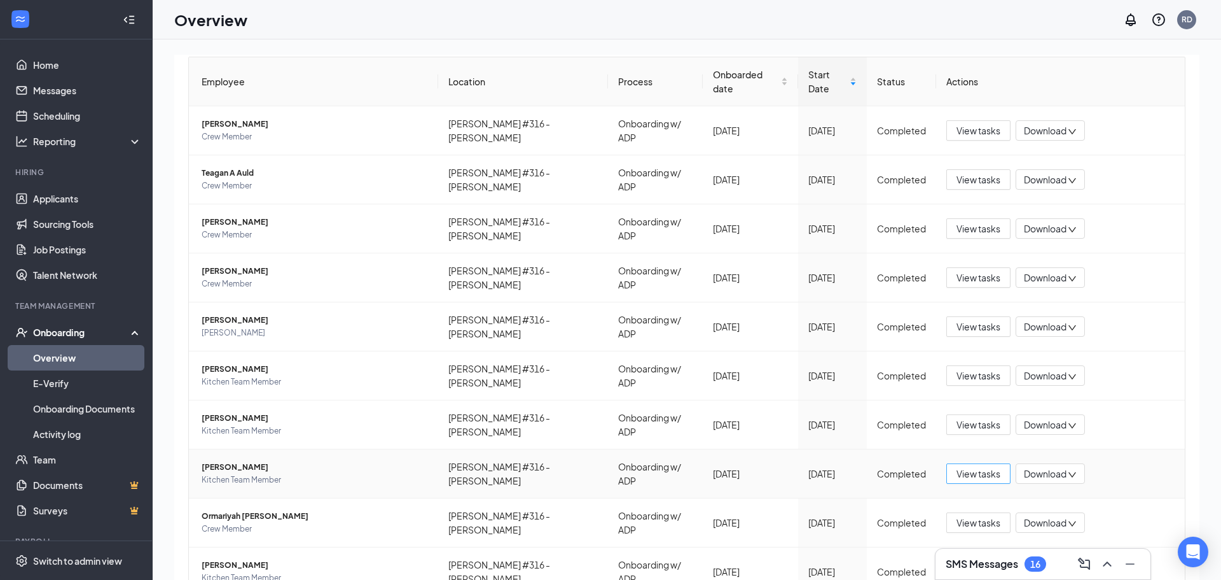
click at [984, 466] on span "View tasks" at bounding box center [979, 473] width 44 height 14
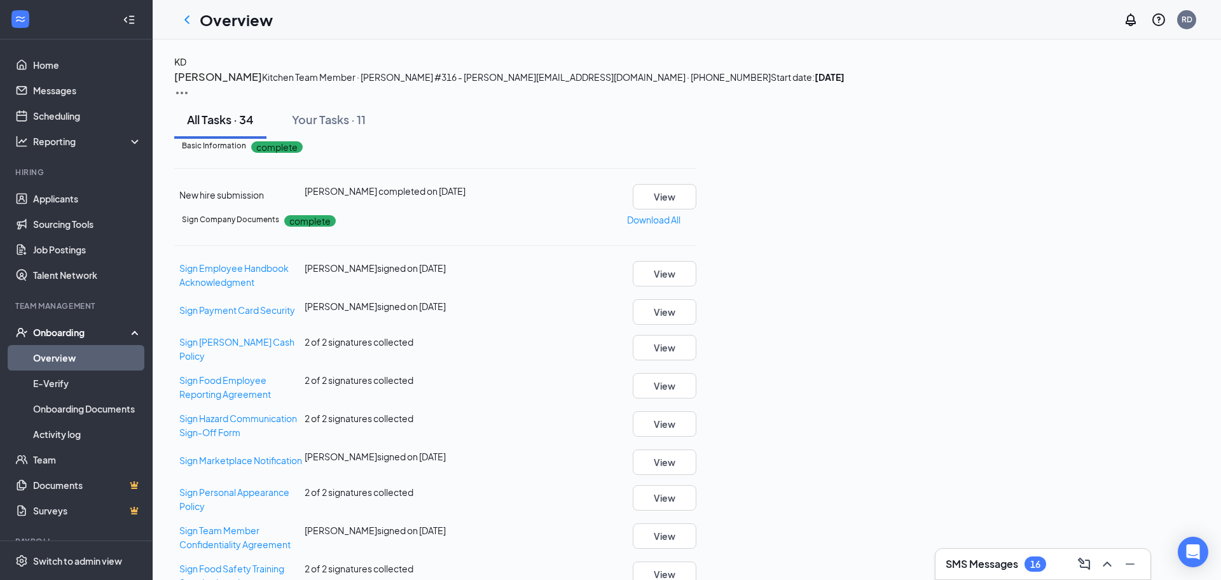
scroll to position [1562, 0]
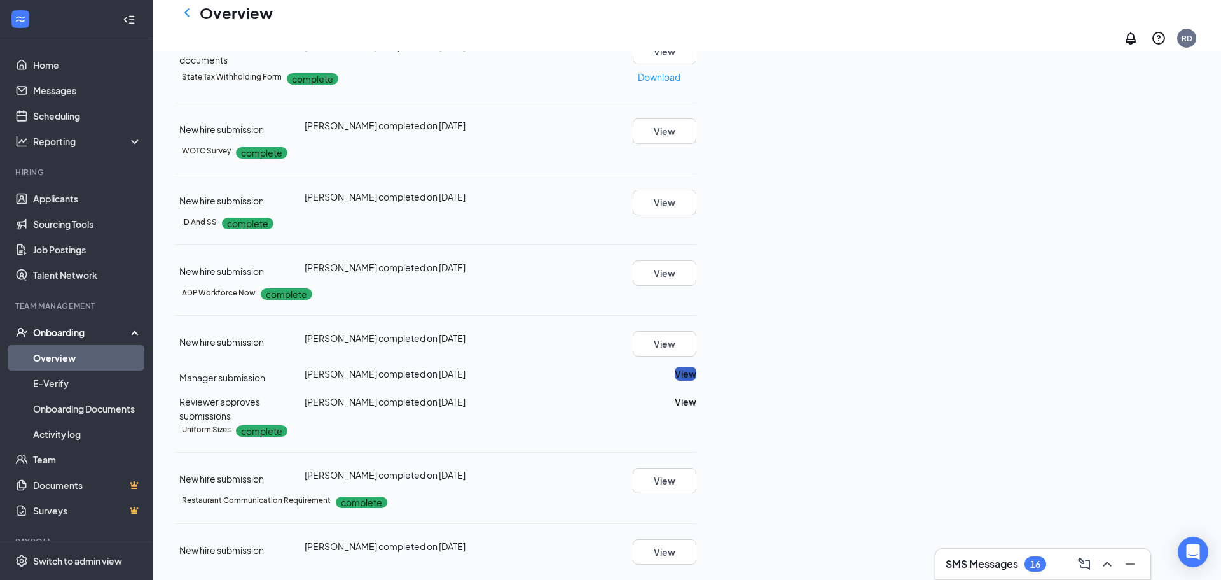
click at [697, 366] on button "View" at bounding box center [686, 373] width 22 height 14
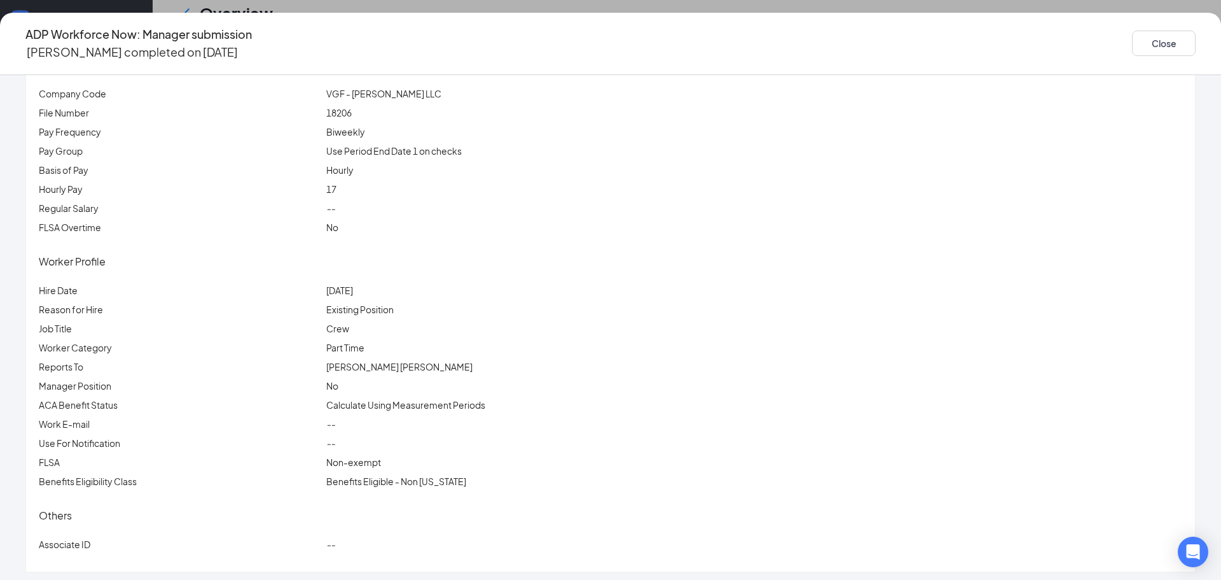
scroll to position [0, 0]
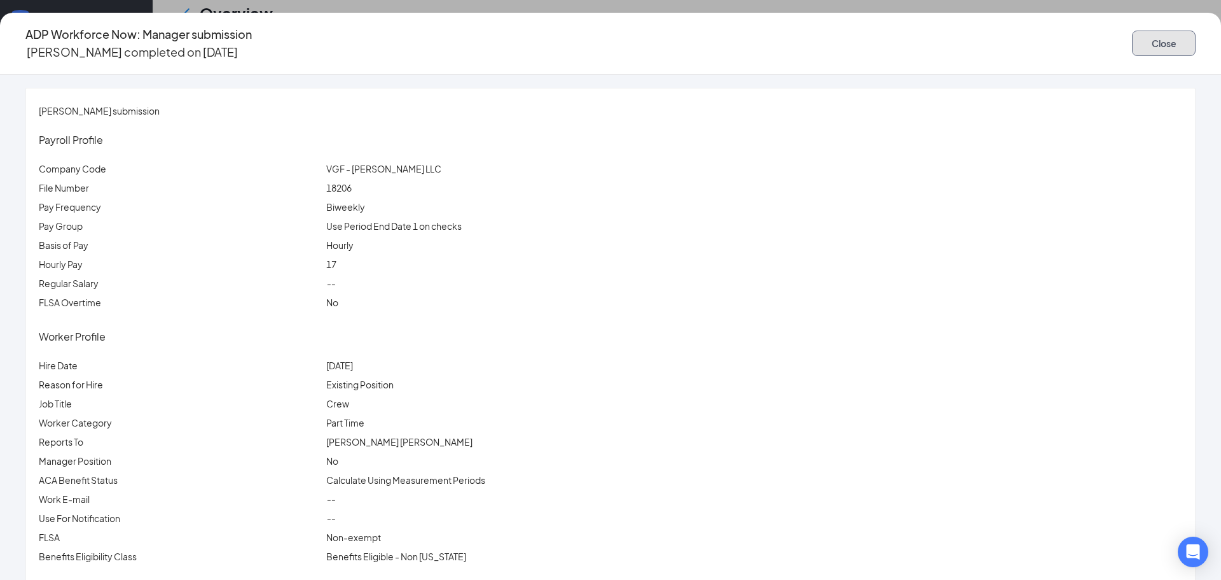
click at [1132, 50] on button "Close" at bounding box center [1164, 43] width 64 height 25
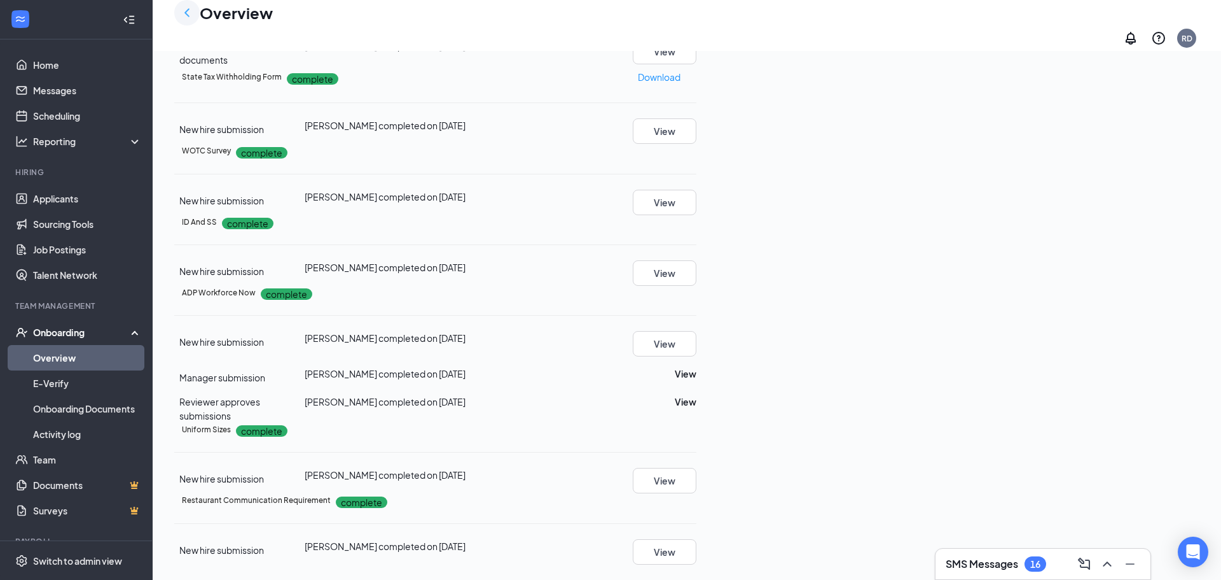
click at [182, 20] on icon "ChevronLeft" at bounding box center [186, 12] width 15 height 15
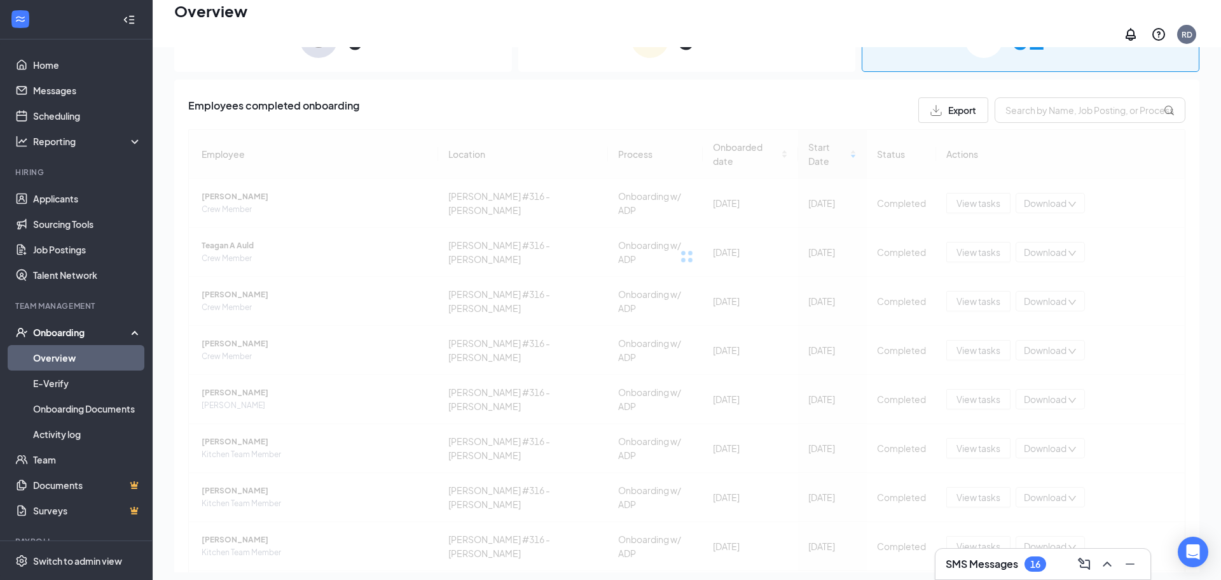
scroll to position [143, 0]
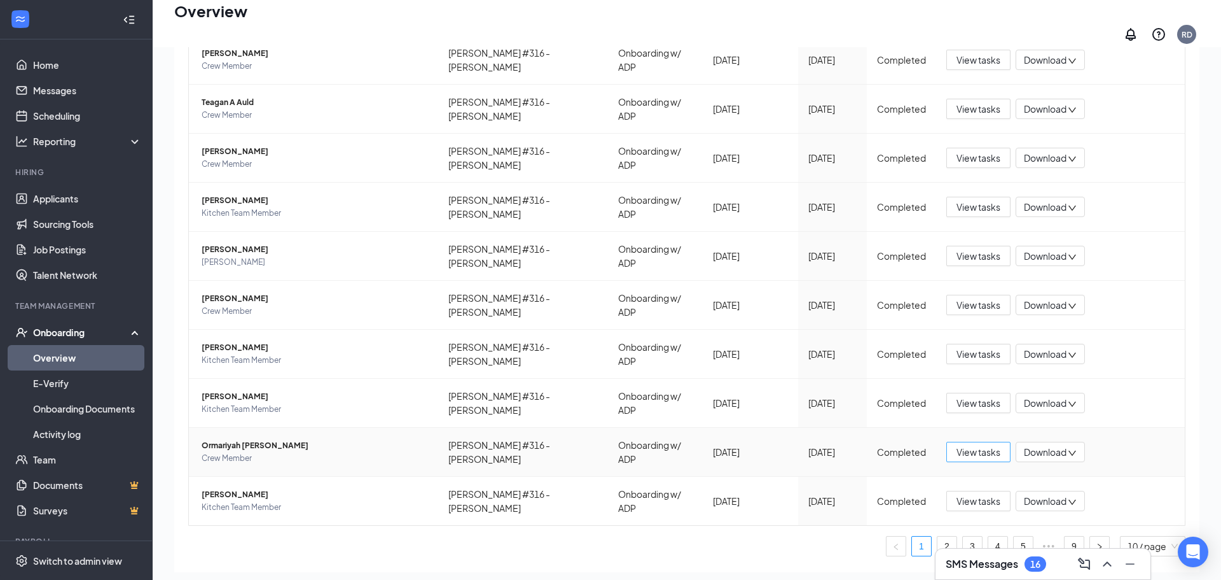
click at [972, 445] on span "View tasks" at bounding box center [979, 452] width 44 height 14
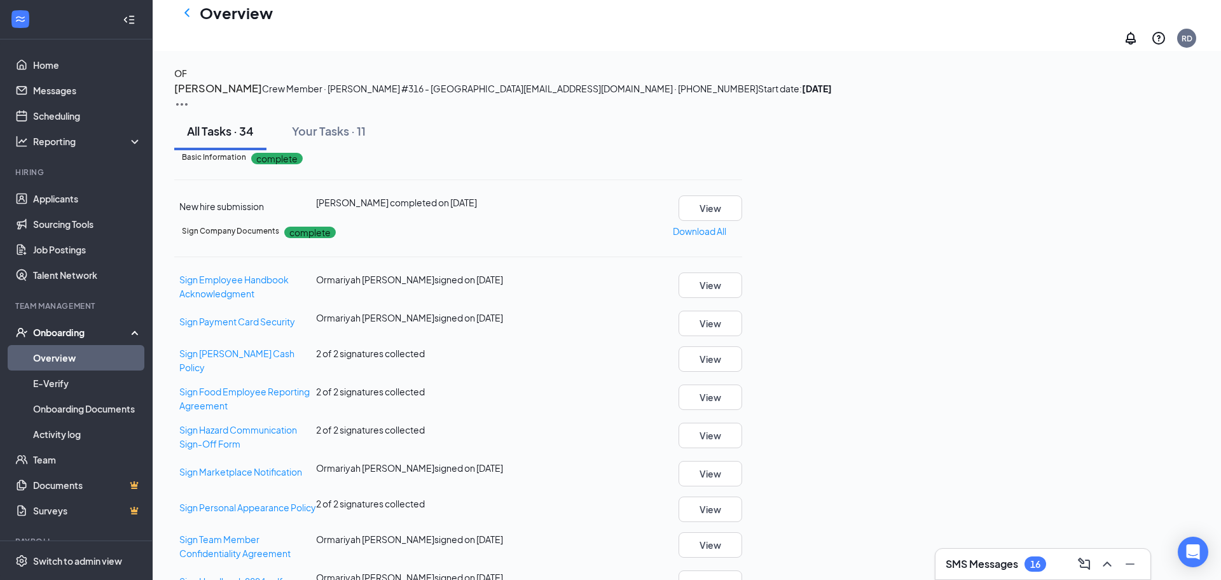
scroll to position [1562, 0]
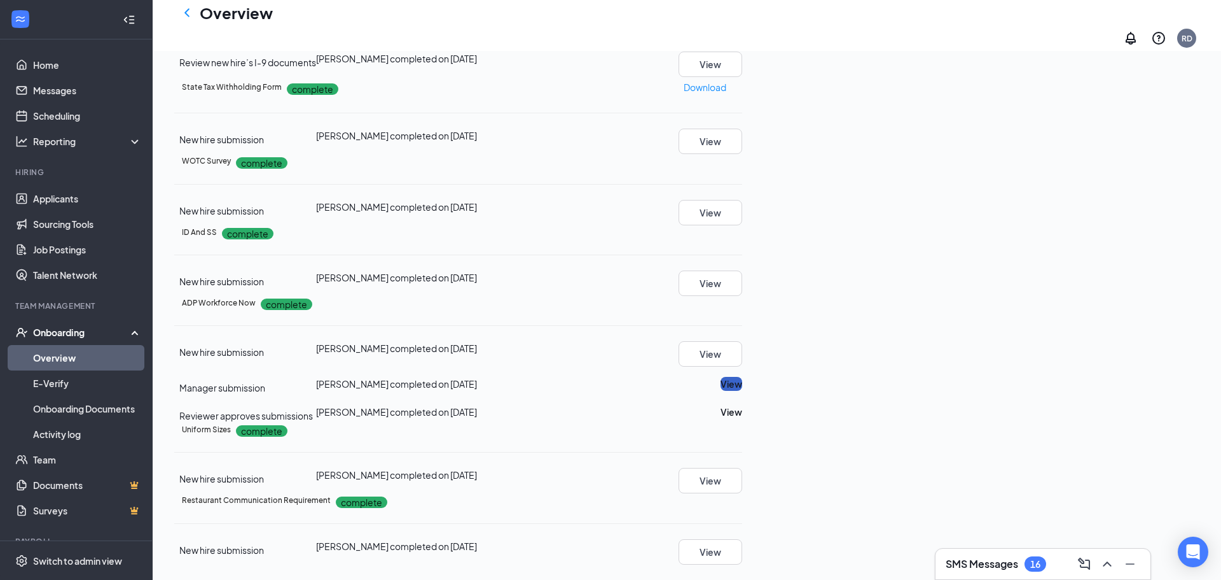
click at [742, 377] on button "View" at bounding box center [732, 384] width 22 height 14
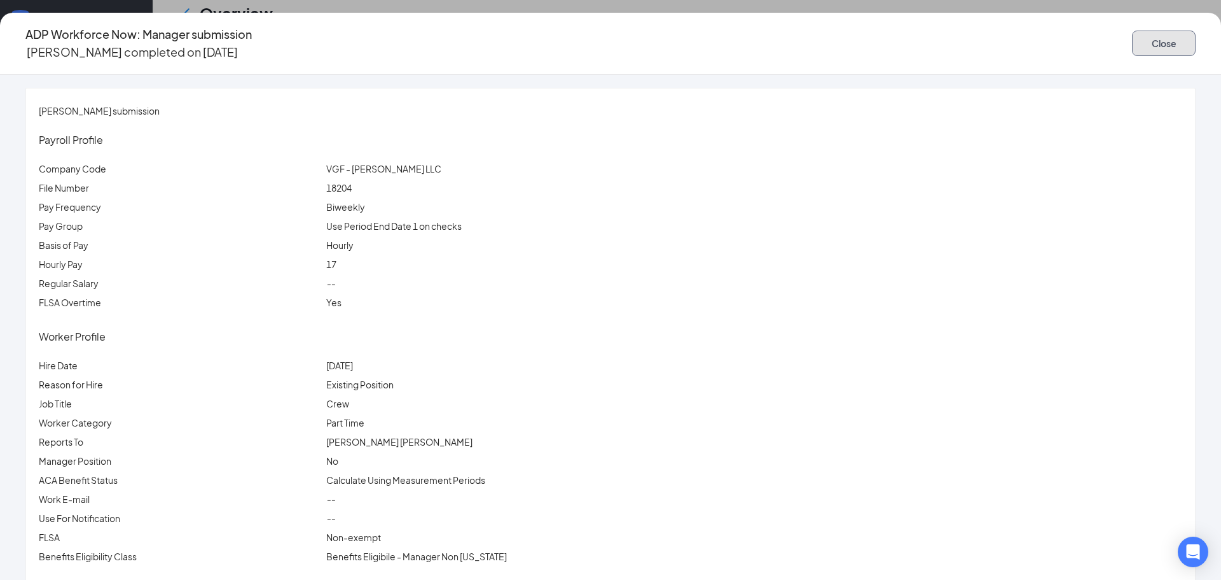
click at [1132, 31] on button "Close" at bounding box center [1164, 43] width 64 height 25
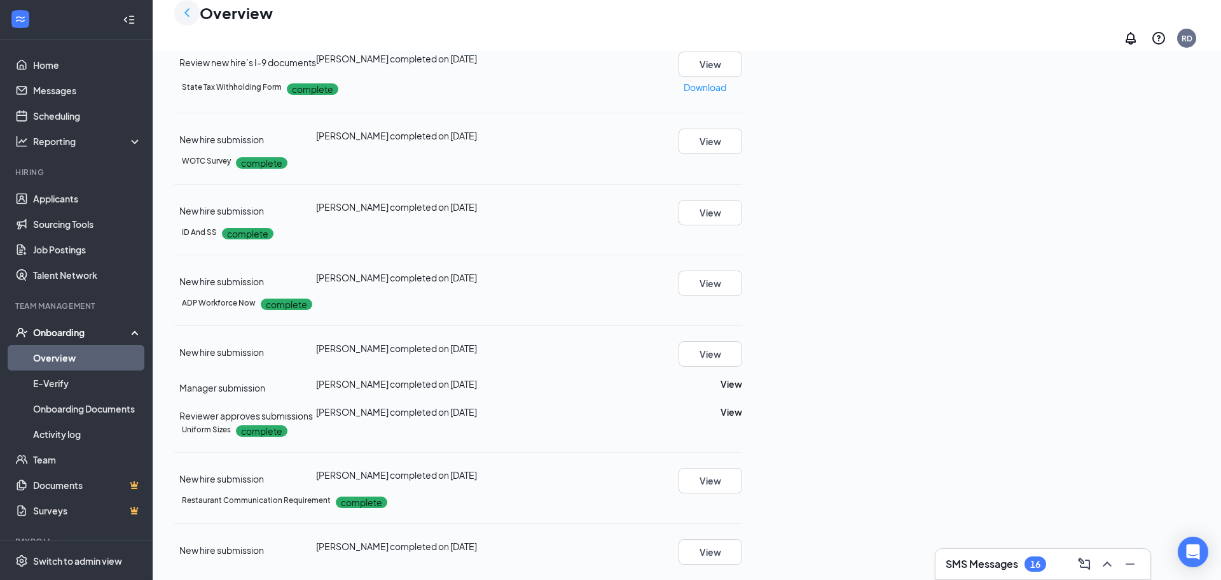
click at [186, 20] on icon "ChevronLeft" at bounding box center [186, 12] width 15 height 15
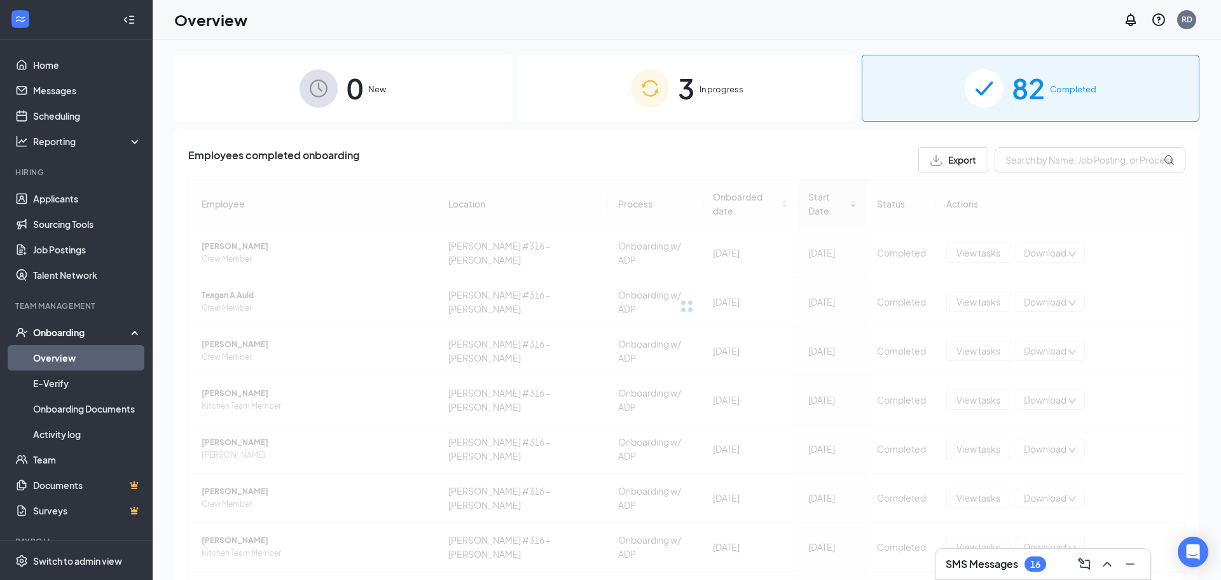
scroll to position [143, 0]
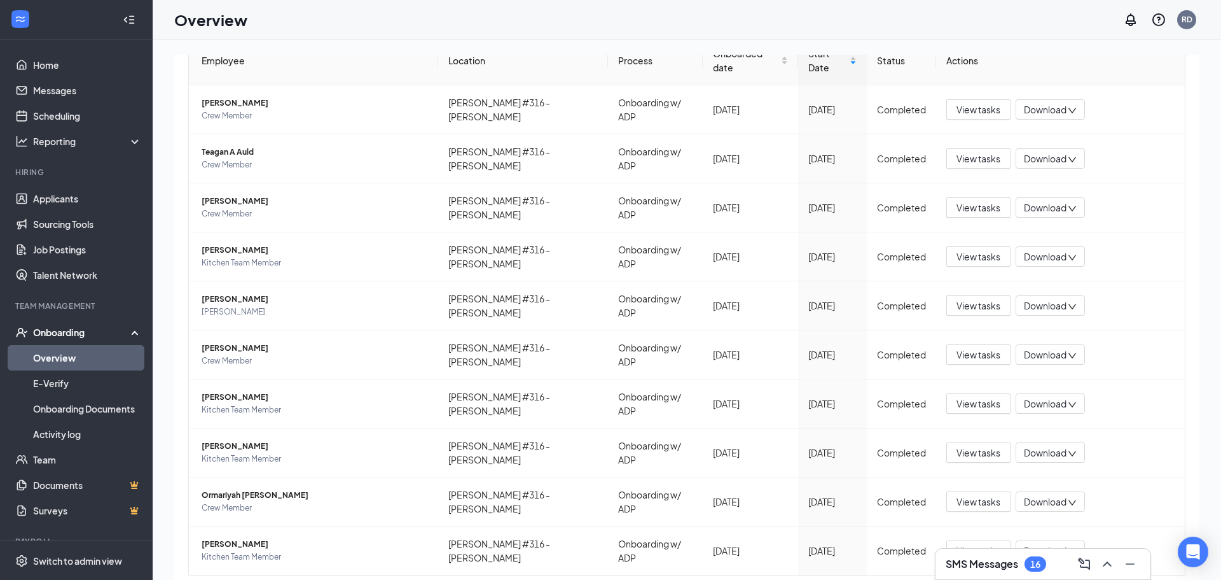
click at [171, 235] on div "0 New 3 In progress 82 Completed Employees completed onboarding Export Employee…" at bounding box center [687, 337] width 1069 height 597
